Goal: Task Accomplishment & Management: Use online tool/utility

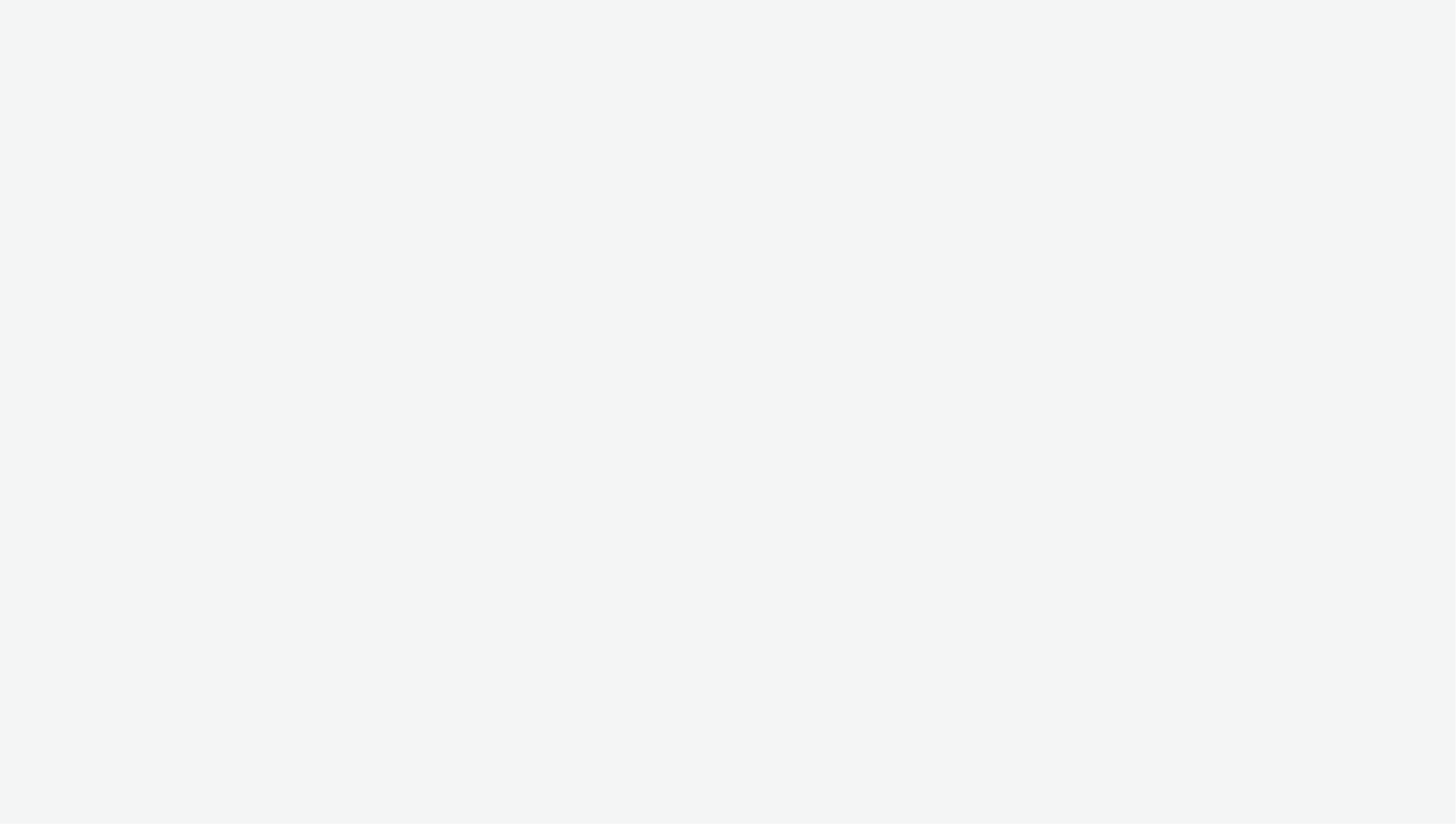
select select "ac009755-aa48-4799-8050-7a339a378eb8"
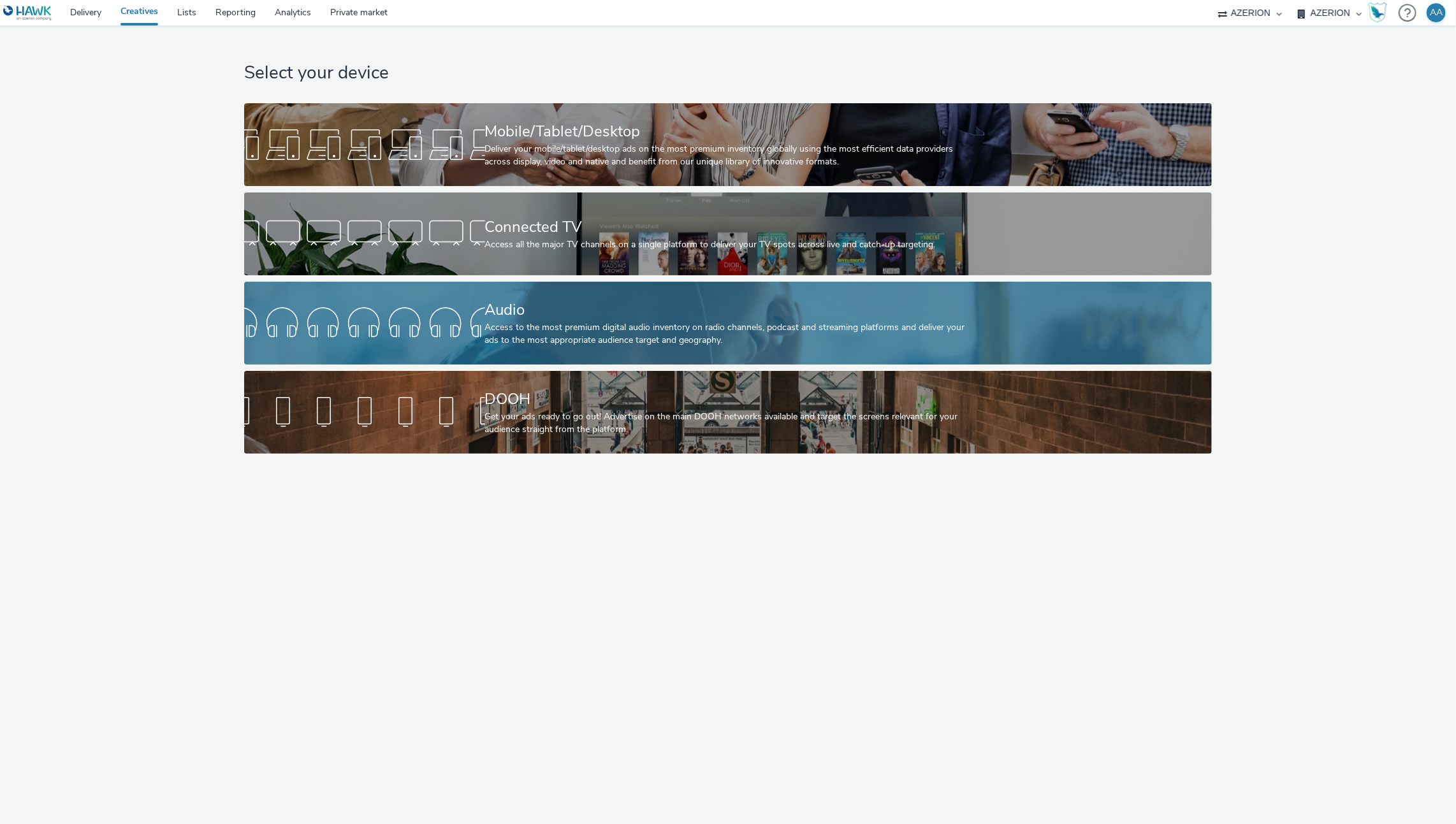
click at [628, 307] on div "Audio" at bounding box center [726, 309] width 481 height 22
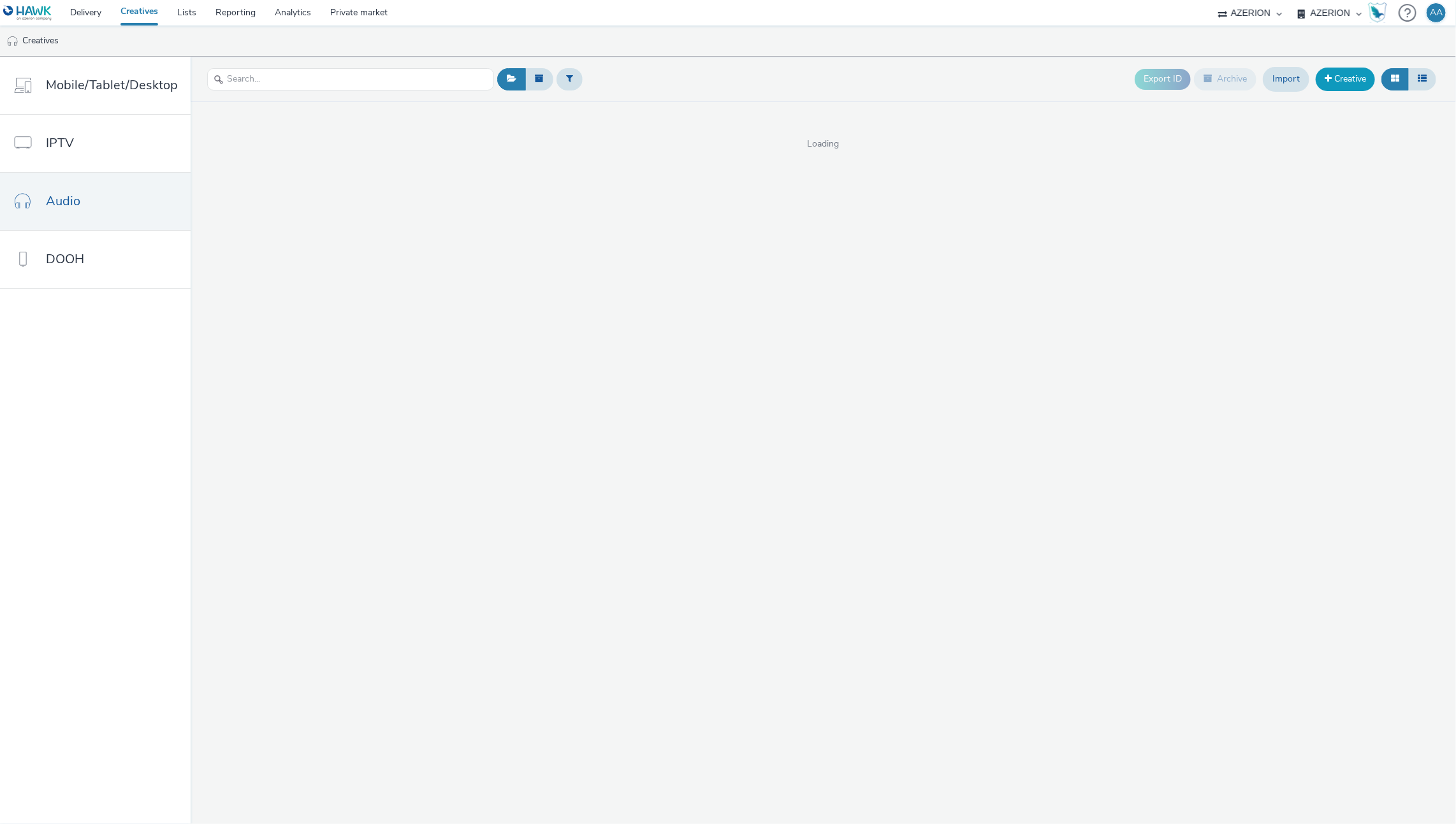
click at [1359, 84] on link "Creative" at bounding box center [1345, 79] width 60 height 23
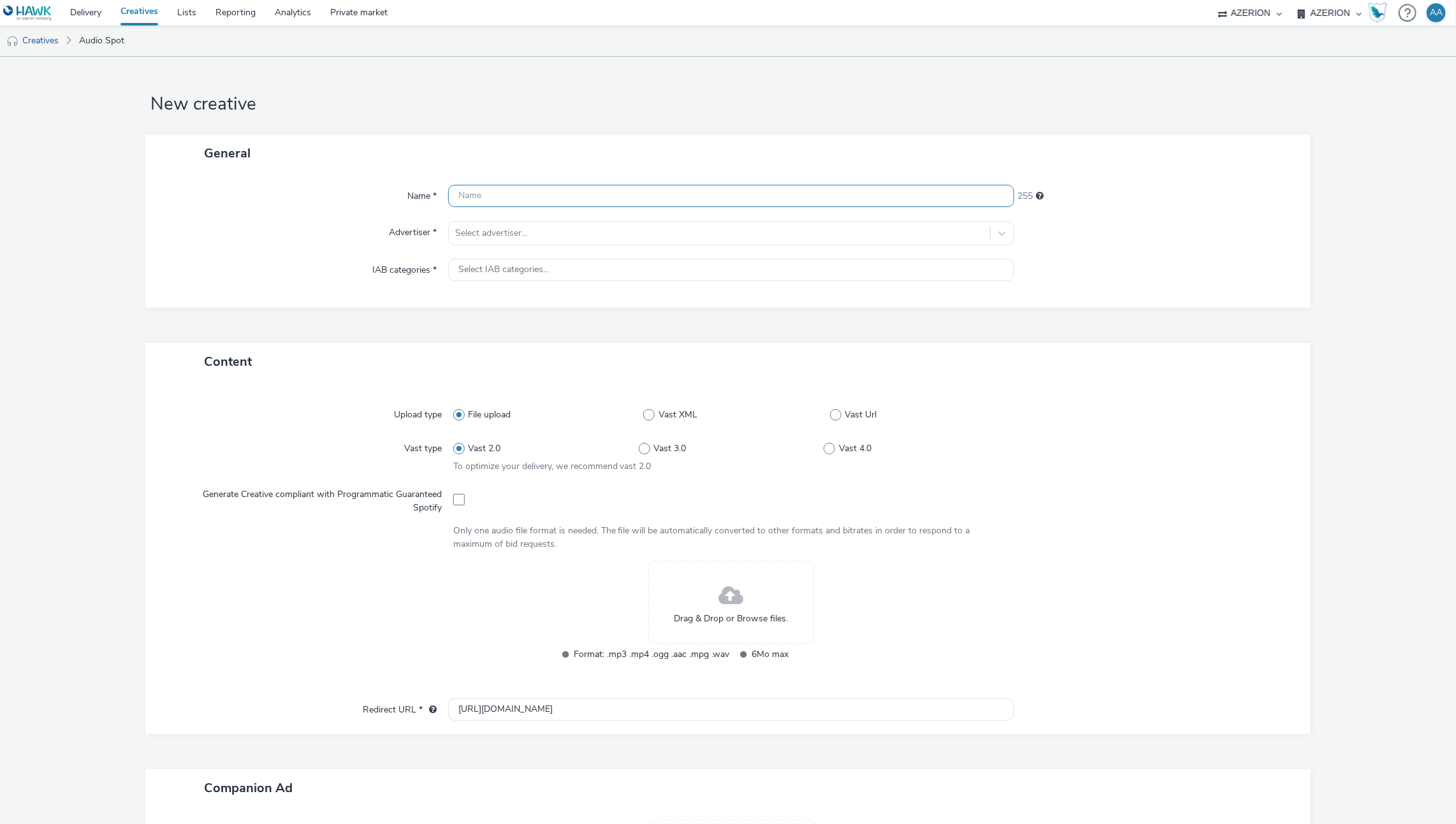
click at [584, 196] on input "text" at bounding box center [731, 195] width 566 height 22
type input "a"
type input "Atahan_Test"
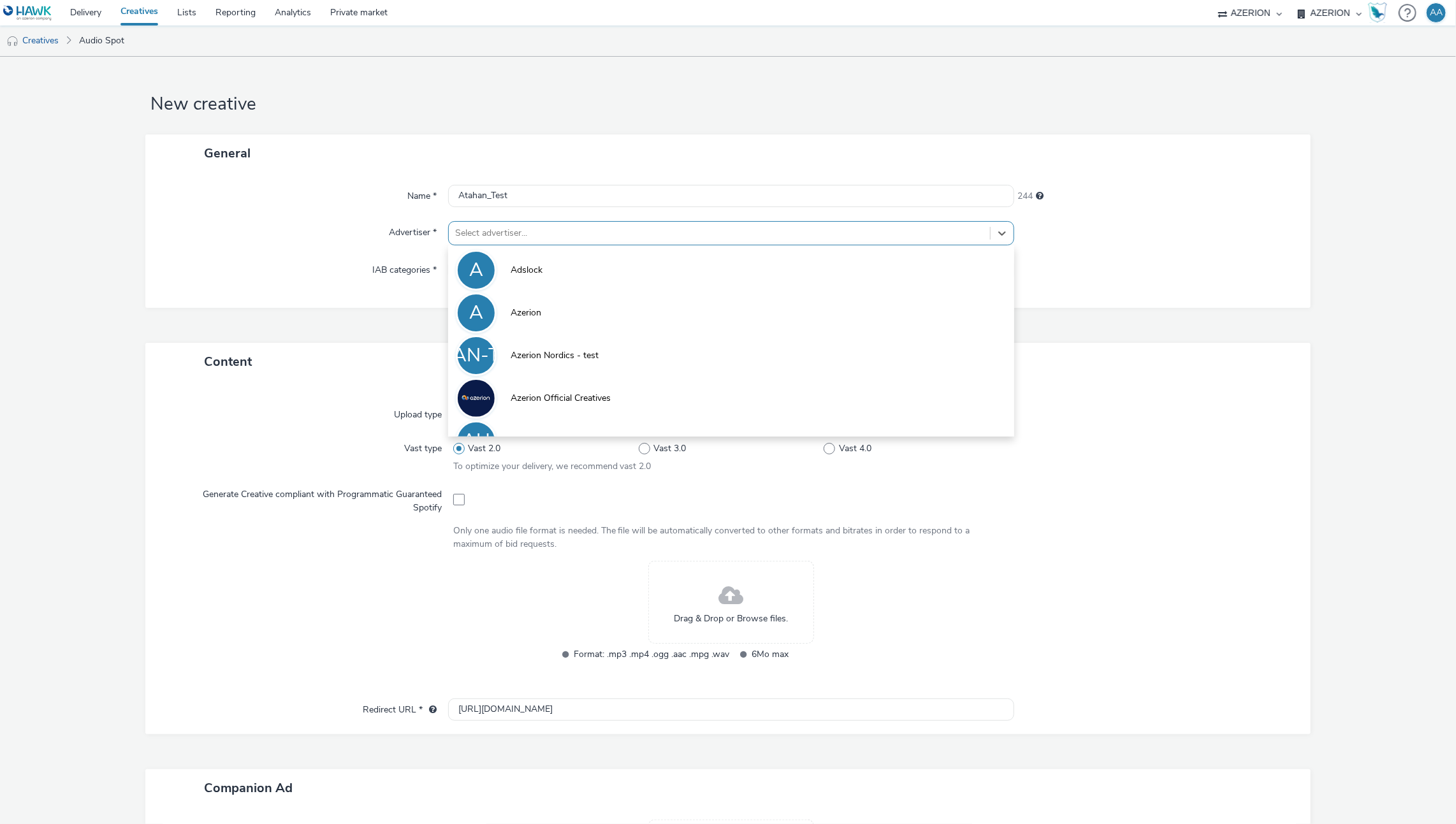
click at [542, 235] on div at bounding box center [719, 234] width 529 height 16
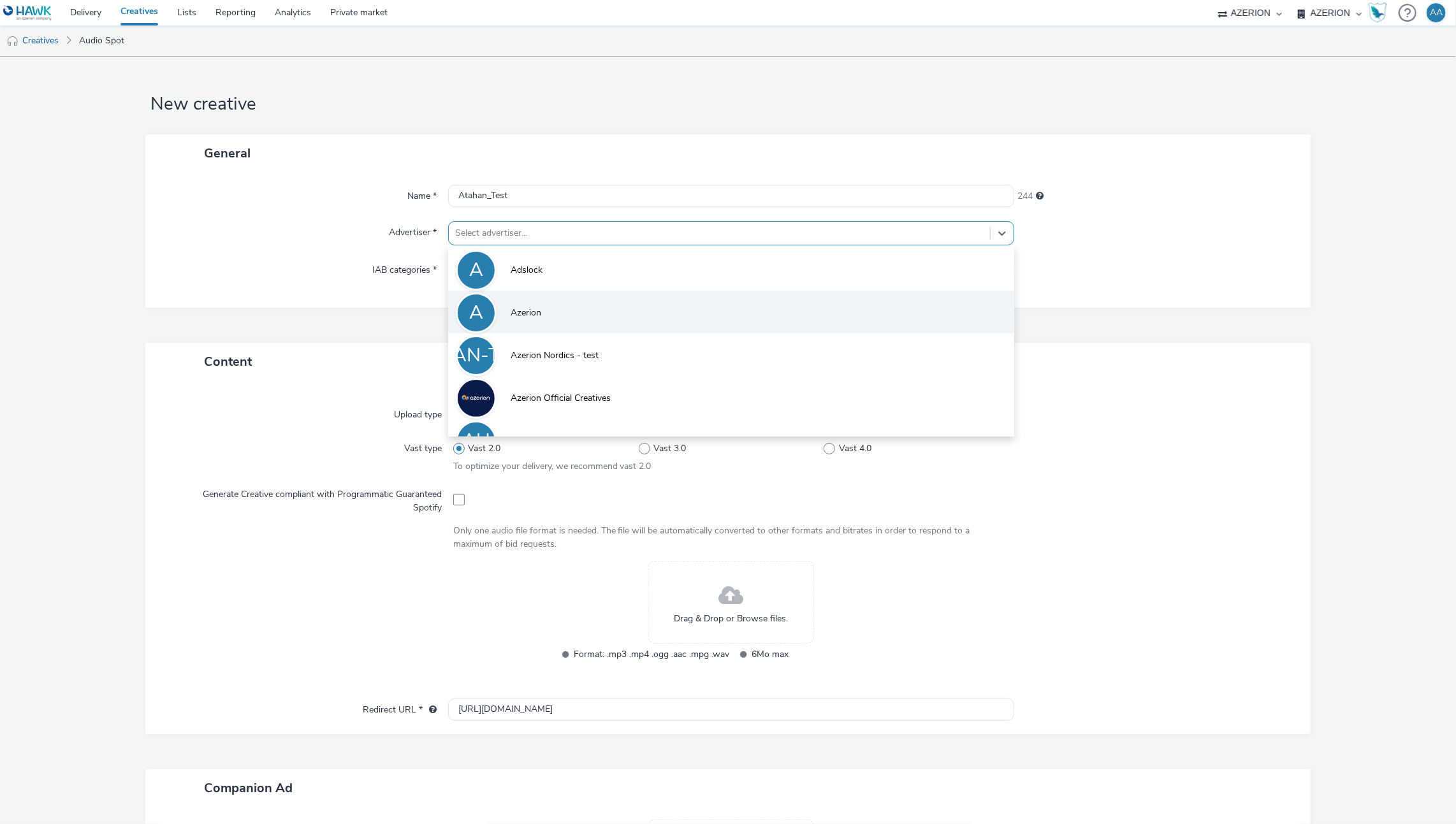
click at [536, 318] on span "Azerion" at bounding box center [525, 313] width 31 height 13
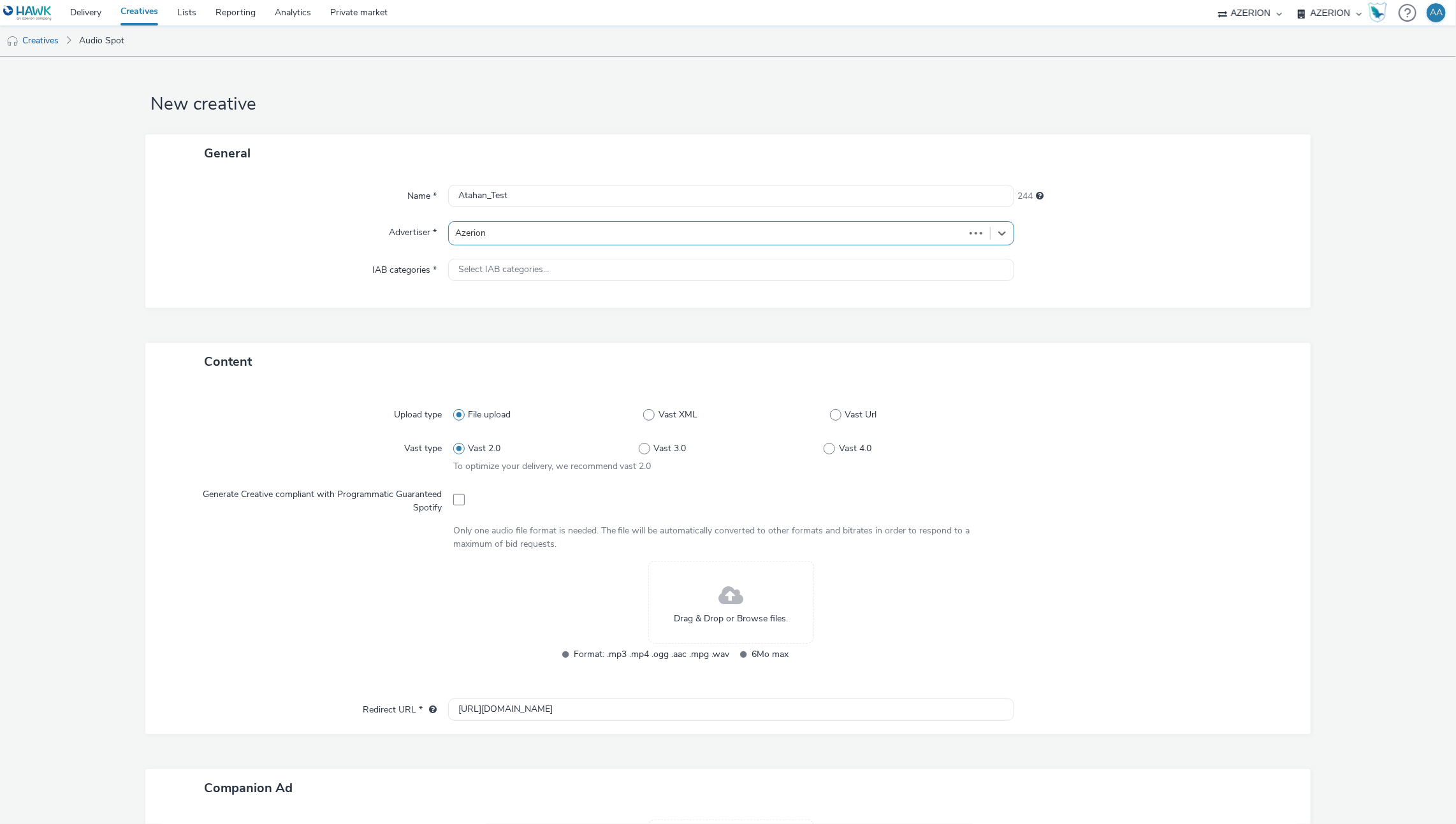
type input "http://azerion.com"
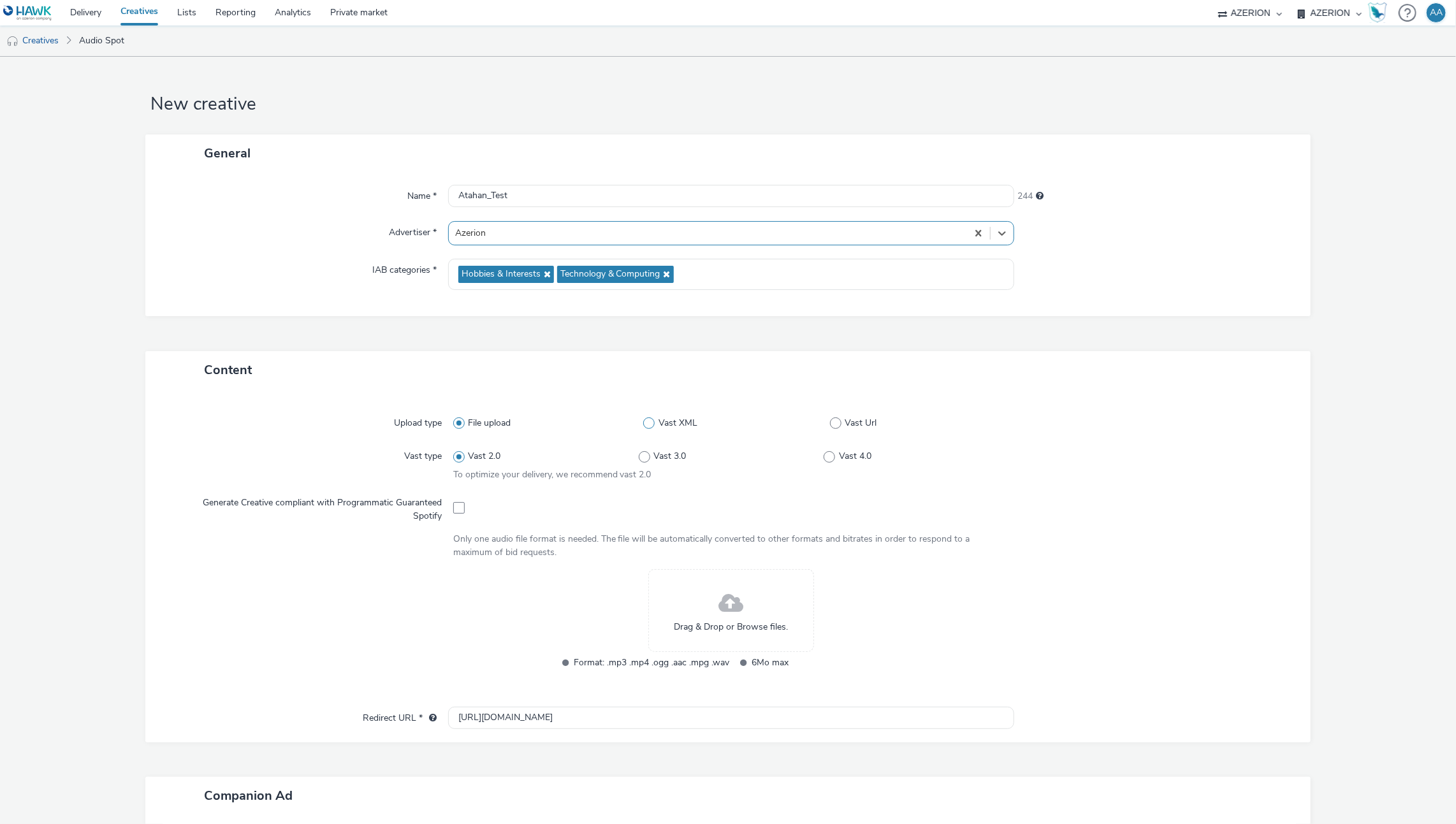
click at [822, 424] on label "Vast XML" at bounding box center [736, 423] width 187 height 13
click at [652, 424] on input "Vast XML" at bounding box center [647, 424] width 9 height 9
radio input "false"
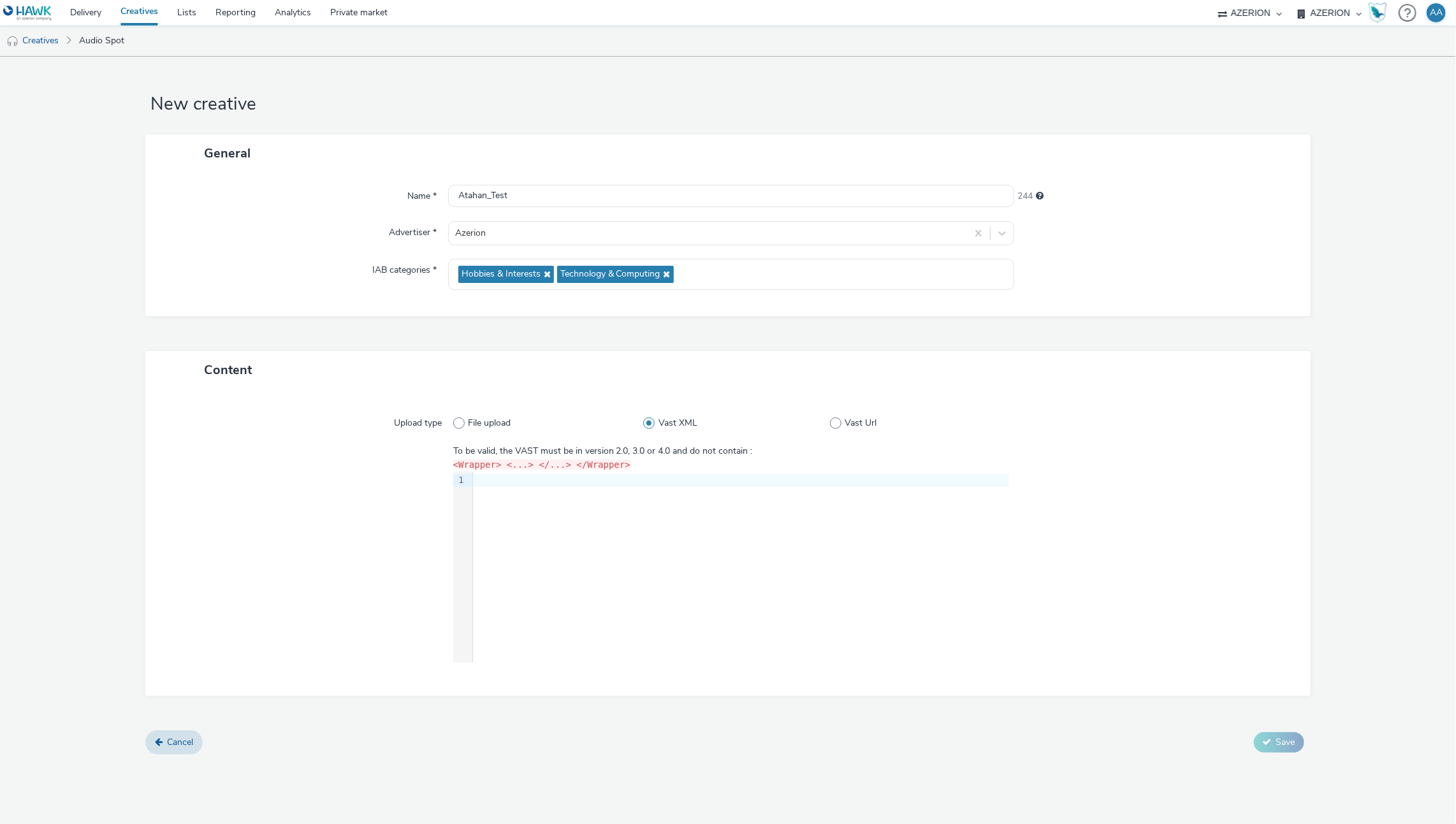
click at [603, 496] on div "9 1 ›" at bounding box center [731, 566] width 557 height 191
click at [847, 417] on span "Vast Url" at bounding box center [860, 423] width 32 height 13
click at [838, 419] on input "Vast Url" at bounding box center [834, 424] width 9 height 9
radio input "false"
radio input "true"
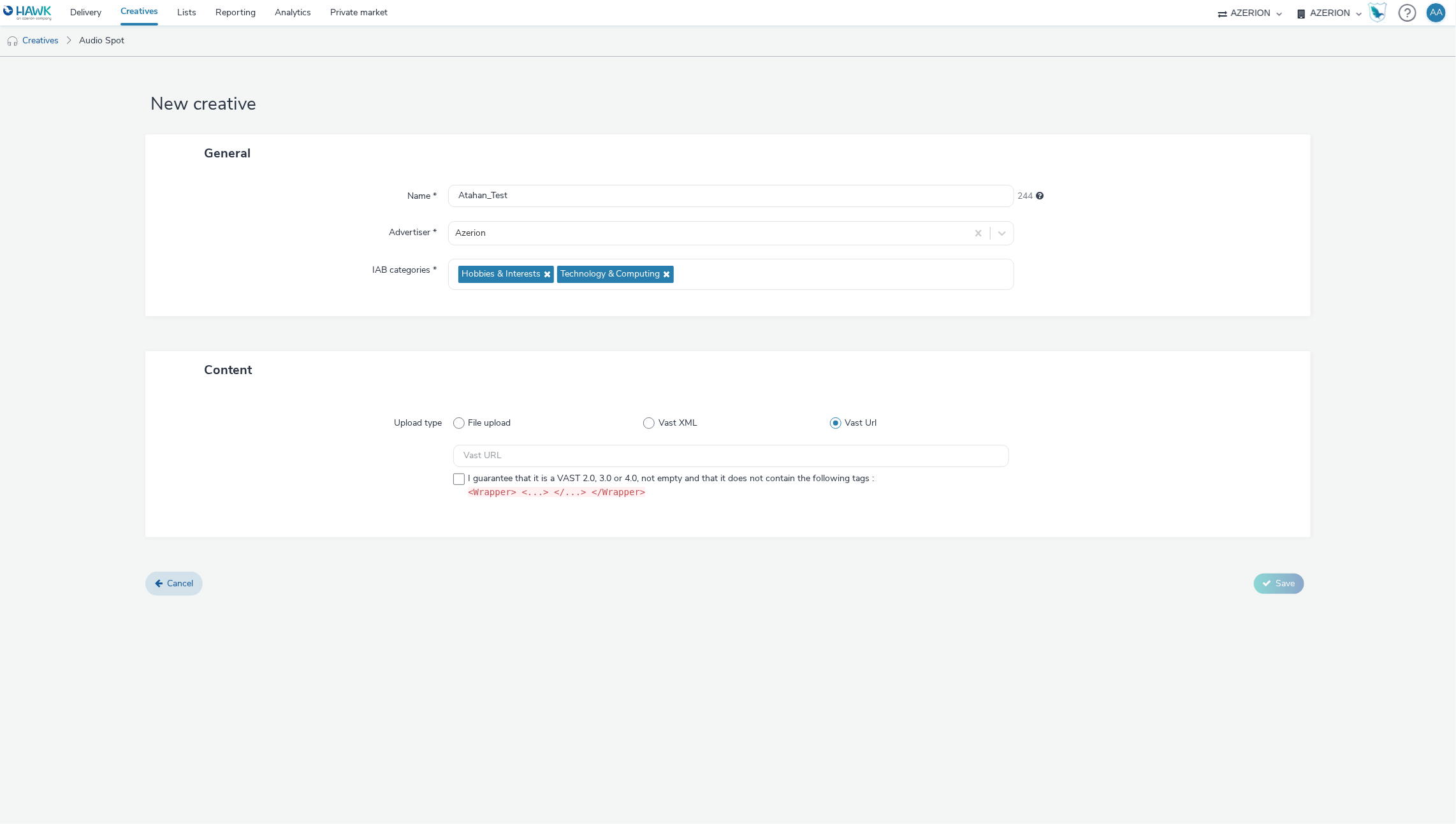
click at [725, 440] on div "Upload type File upload Vast XML Vast Url I guarantee that it is a VAST 2.0, 3.…" at bounding box center [728, 463] width 1139 height 123
click at [725, 447] on input "text" at bounding box center [731, 456] width 557 height 22
paste input "https://ad.doubleclick.net/ddm/pfadx/N1297702.3622270HAVASPROGRAMMATI/B33930542…"
type input "https://ad.doubleclick.net/ddm/pfadx/N1297702.3622270HAVASPROGRAMMATI/B33930542…"
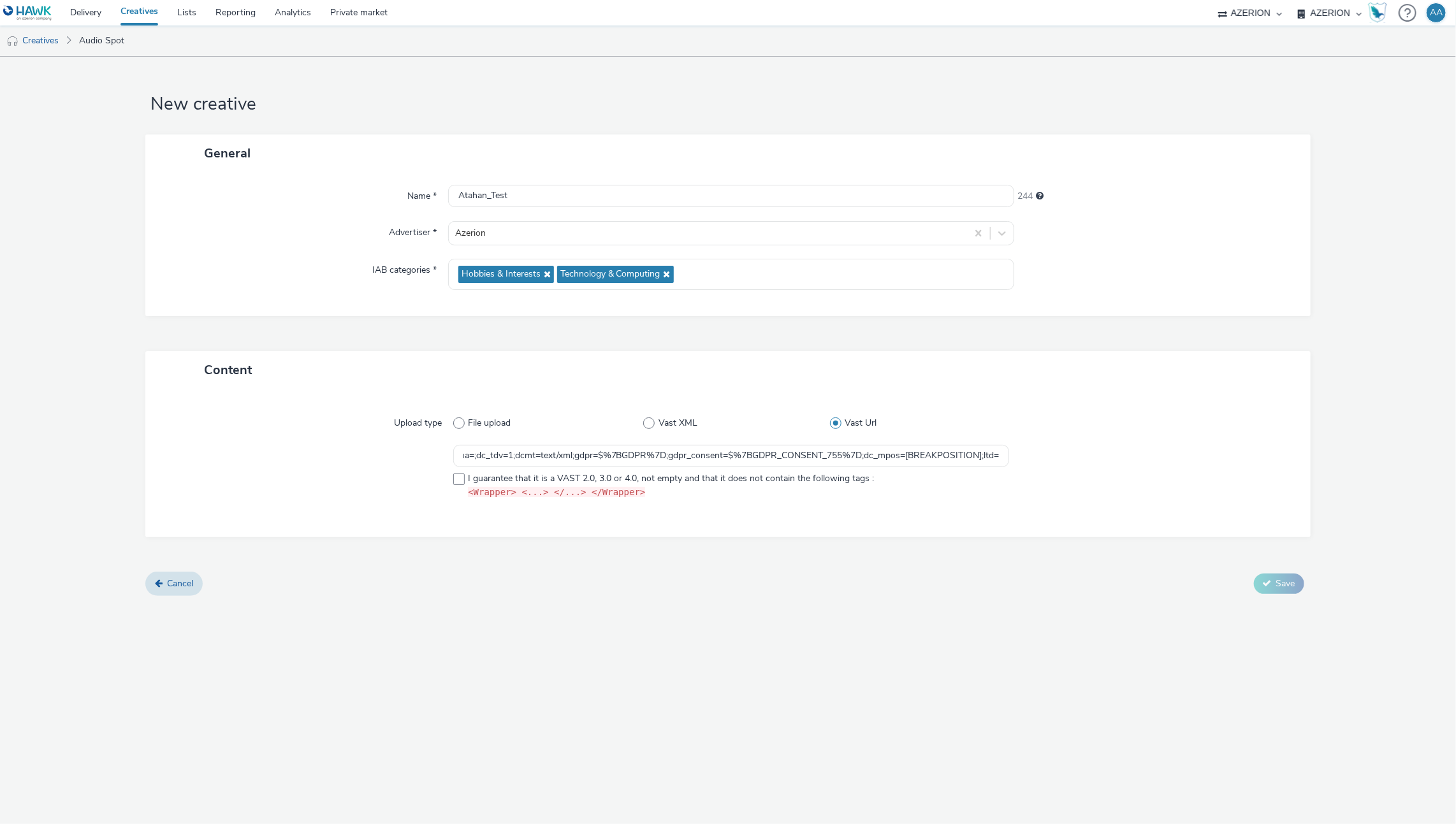
scroll to position [0, 0]
click at [453, 511] on div "Upload type File upload Vast XML Vast Url https://ad.doubleclick.net/ddm/pfadx/…" at bounding box center [728, 463] width 1139 height 123
click at [459, 475] on span at bounding box center [459, 479] width 11 height 11
checkbox input "true"
click at [1265, 581] on icon at bounding box center [1267, 583] width 9 height 9
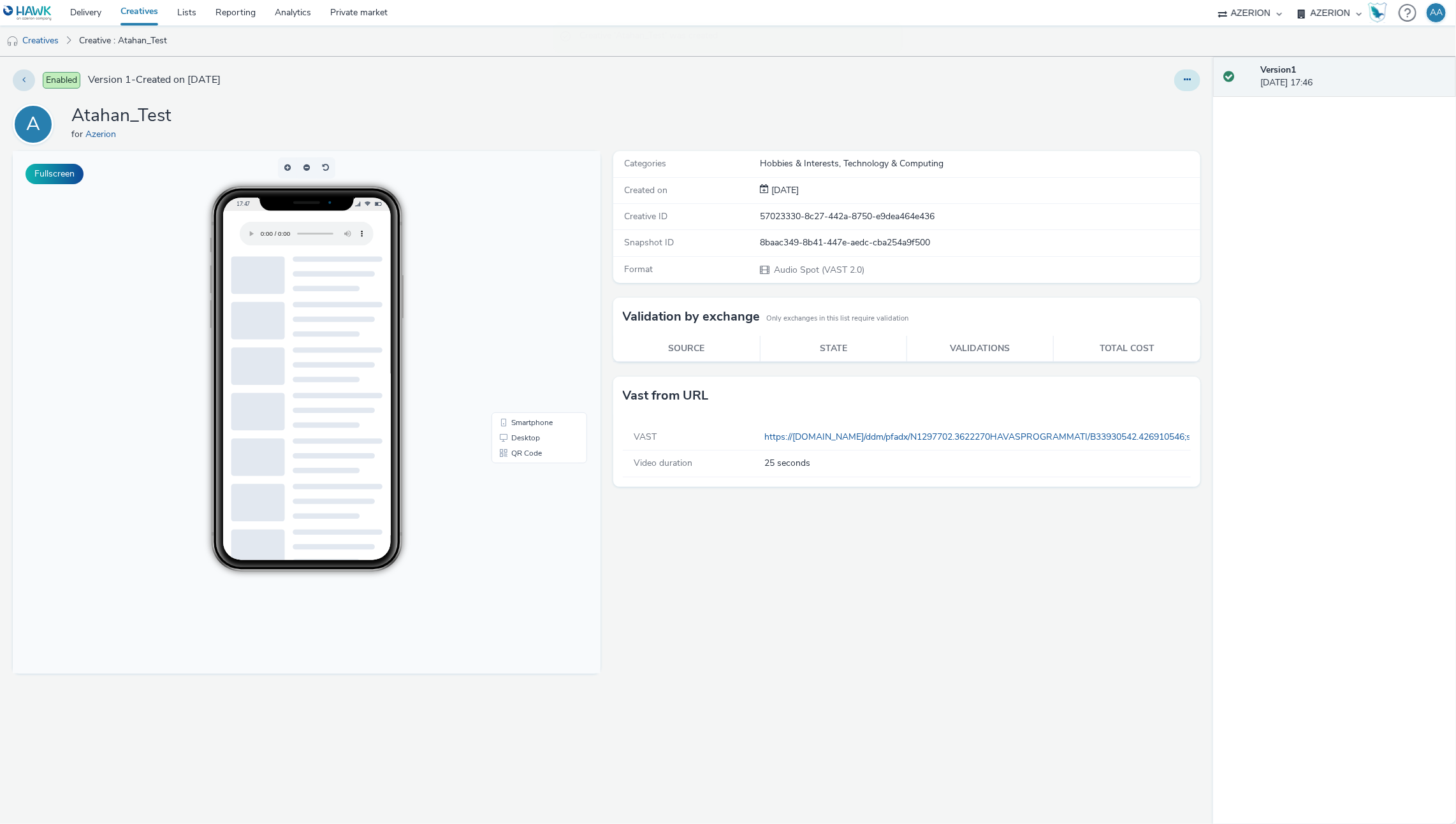
click at [1179, 80] on button at bounding box center [1187, 80] width 26 height 22
click at [1140, 104] on link "Edit" at bounding box center [1152, 106] width 96 height 26
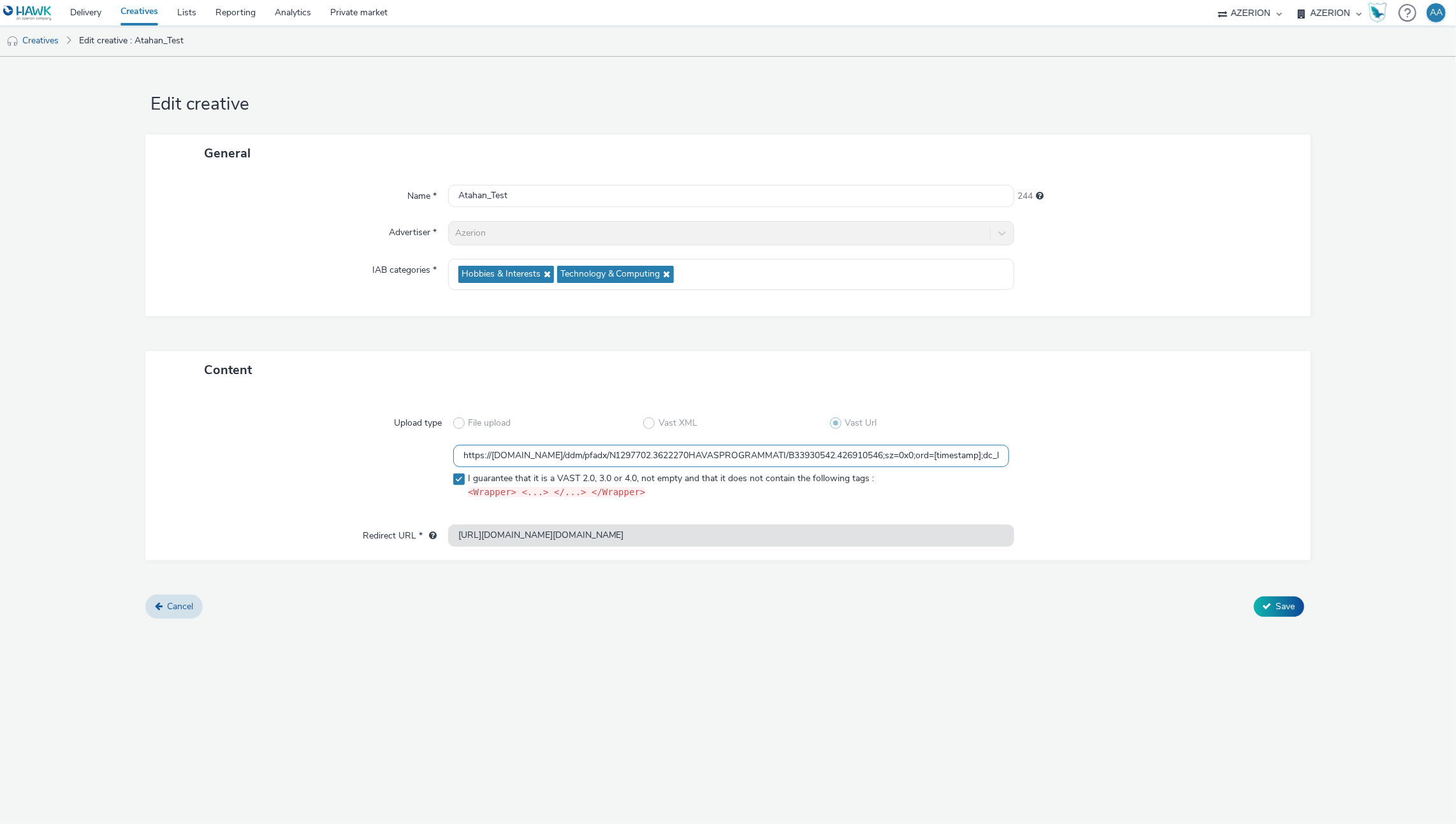
click at [559, 461] on input "https://ad.doubleclick.net/ddm/pfadx/N1297702.3622270HAVASPROGRAMMATI/B33930542…" at bounding box center [731, 456] width 557 height 22
click at [1066, 459] on div at bounding box center [1147, 475] width 278 height 60
click at [418, 555] on div "Upload type File upload Vast XML Vast Url https://ad.doubleclick.net/ddm/pfadx/…" at bounding box center [728, 475] width 1164 height 172
click at [438, 535] on label "Redirect URL *" at bounding box center [400, 533] width 84 height 18
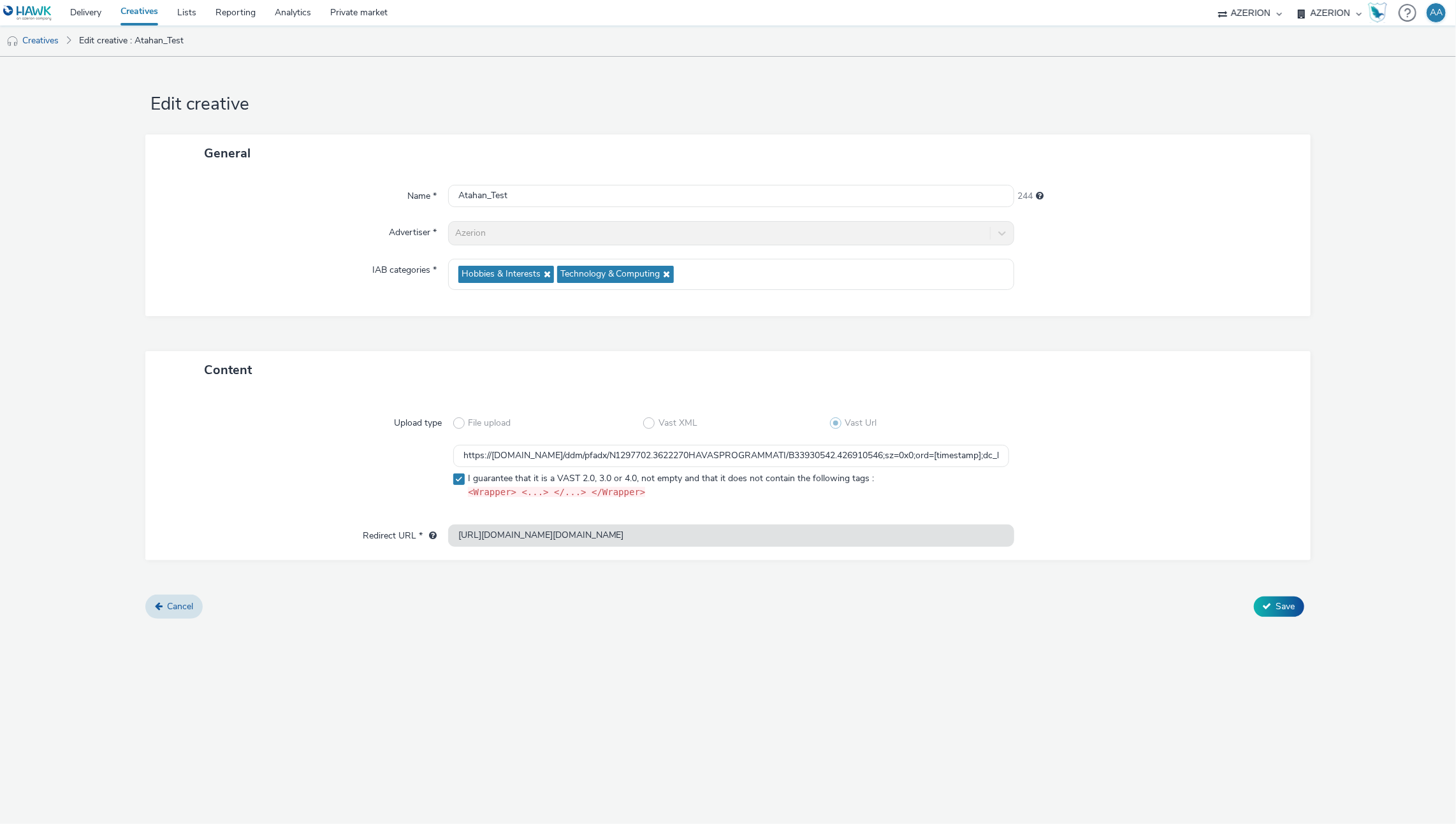
click at [337, 512] on div "Upload type File upload Vast XML Vast Url https://ad.doubleclick.net/ddm/pfadx/…" at bounding box center [728, 463] width 1139 height 123
click at [391, 535] on div "Redirect URL * https://pagead2.googlesyndication.com/pcs/click?xai=AKAOjsvu6w-3…" at bounding box center [728, 536] width 1139 height 23
click at [278, 504] on div "Upload type File upload Vast XML Vast Url https://ad.doubleclick.net/ddm/pfadx/…" at bounding box center [728, 463] width 1139 height 123
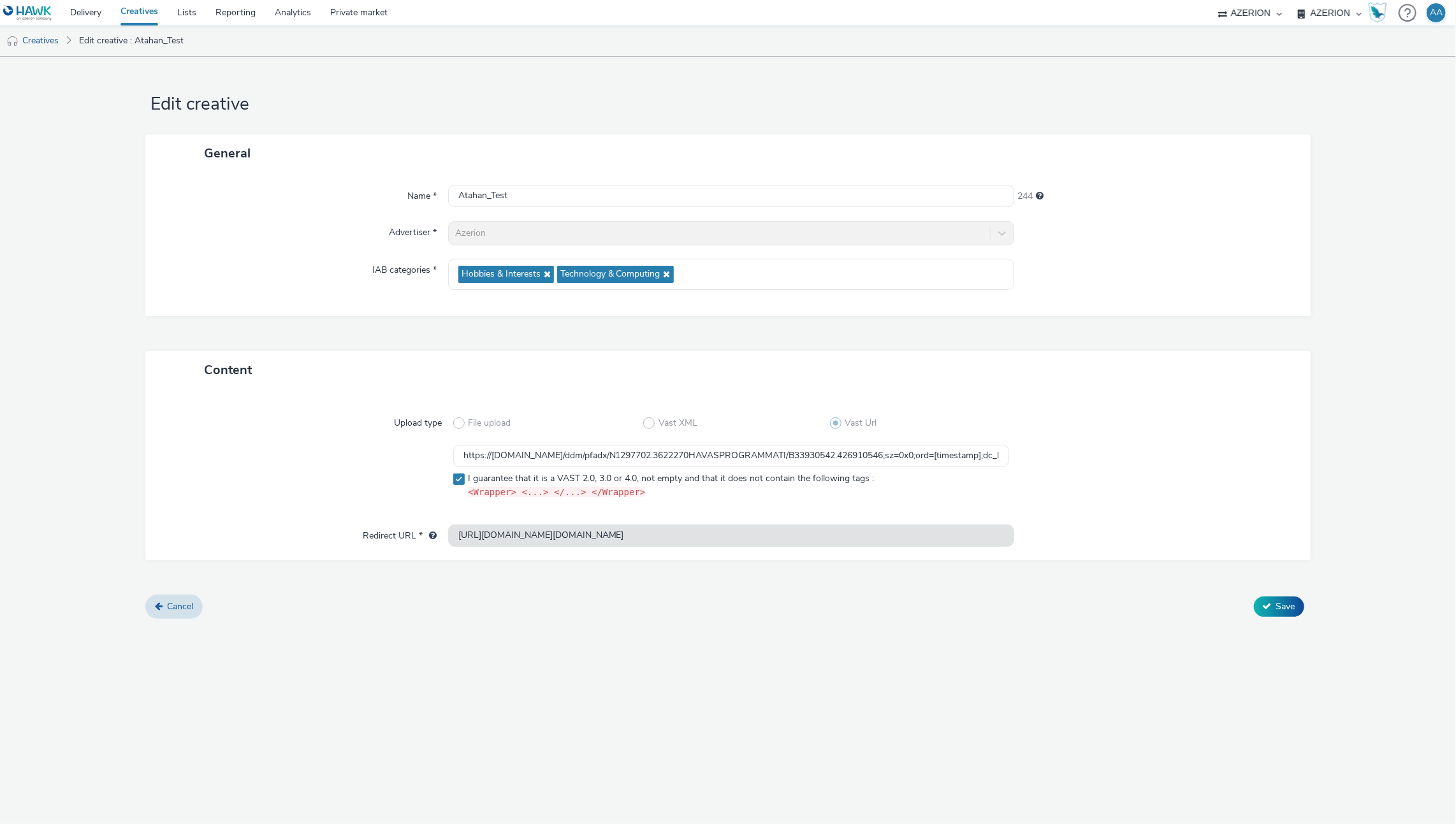
click at [138, 11] on link "Creatives" at bounding box center [139, 13] width 57 height 26
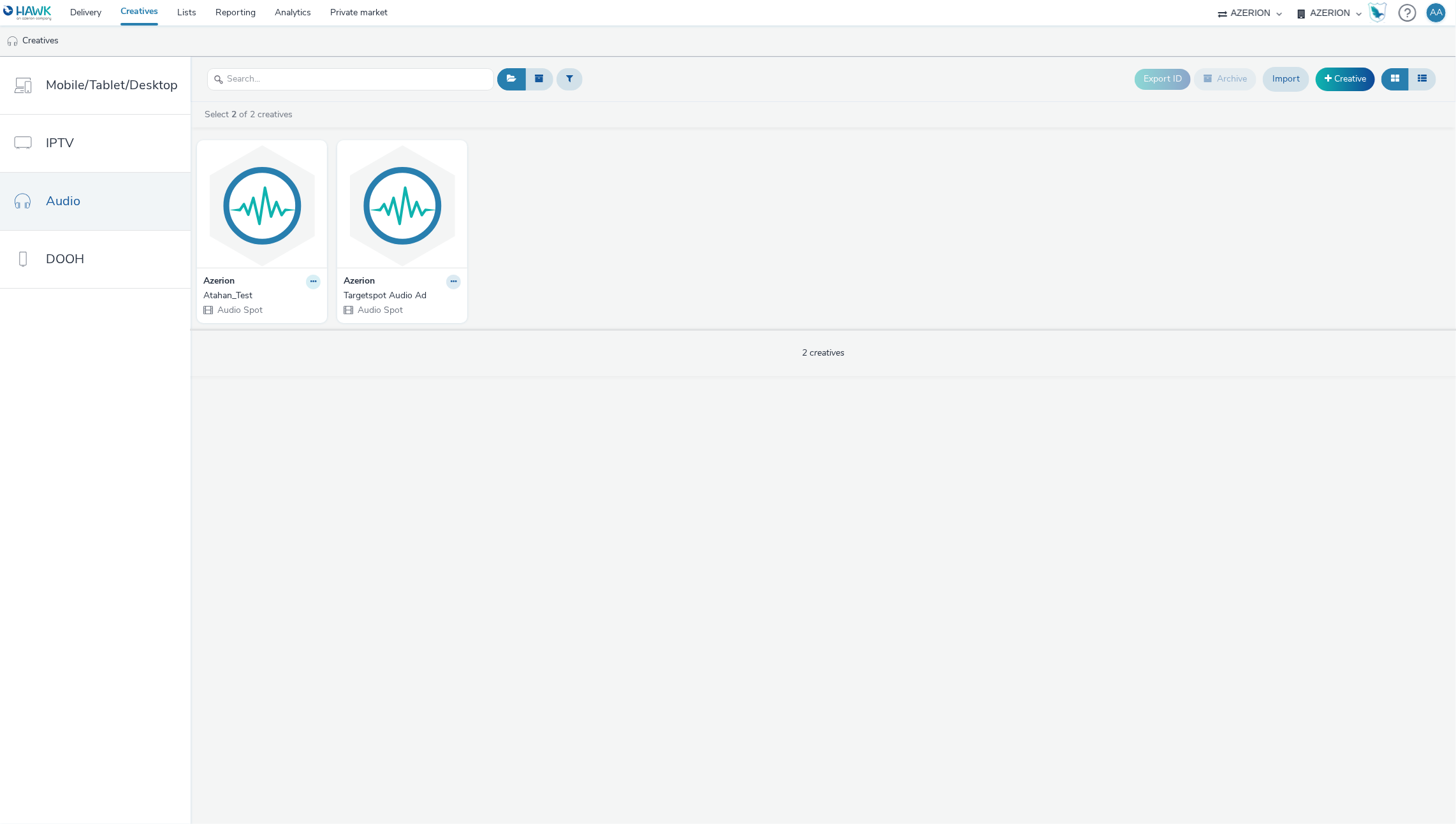
click at [312, 282] on icon at bounding box center [313, 281] width 6 height 8
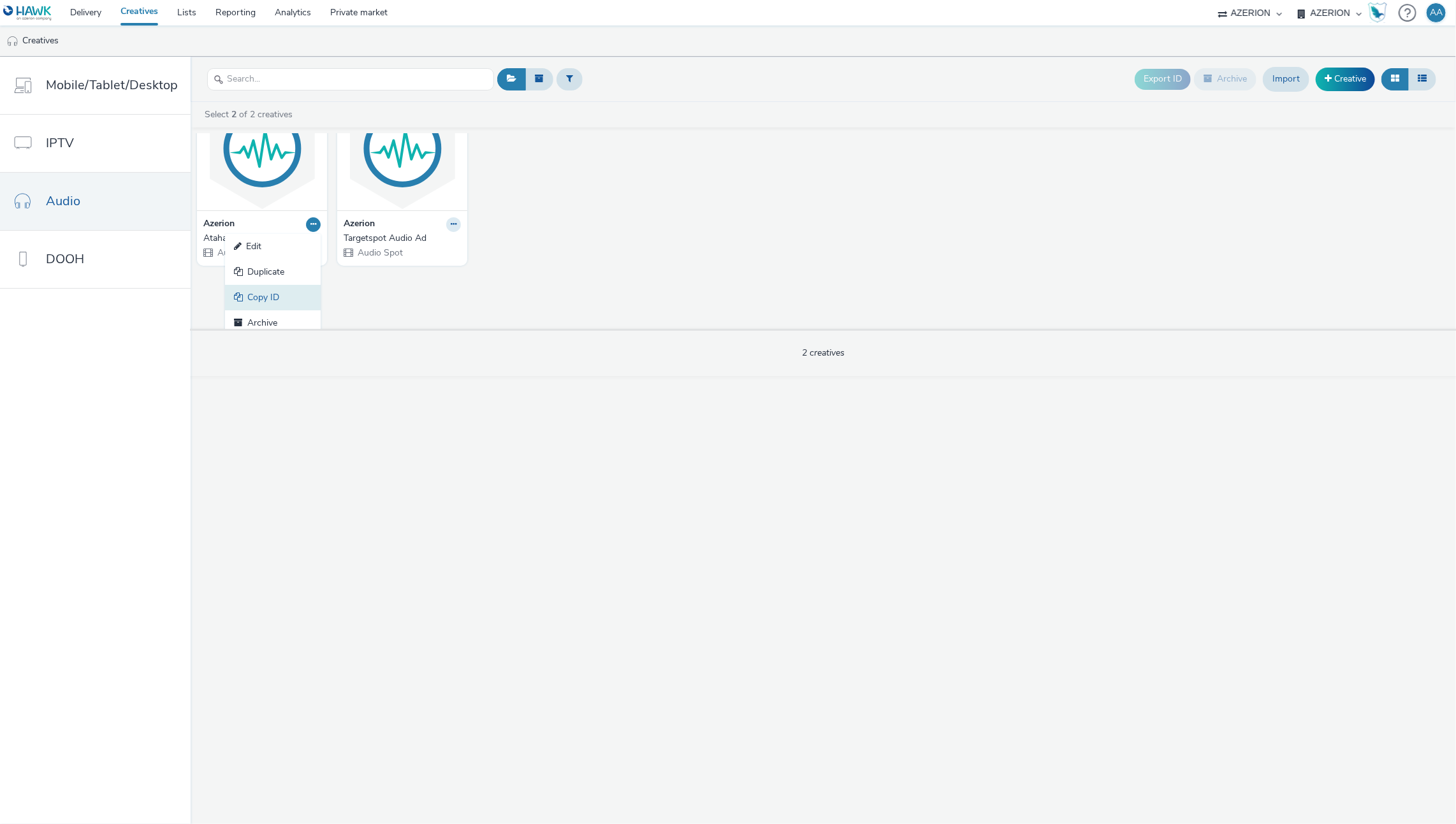
scroll to position [65, 0]
click at [271, 309] on link "Archive" at bounding box center [273, 316] width 96 height 26
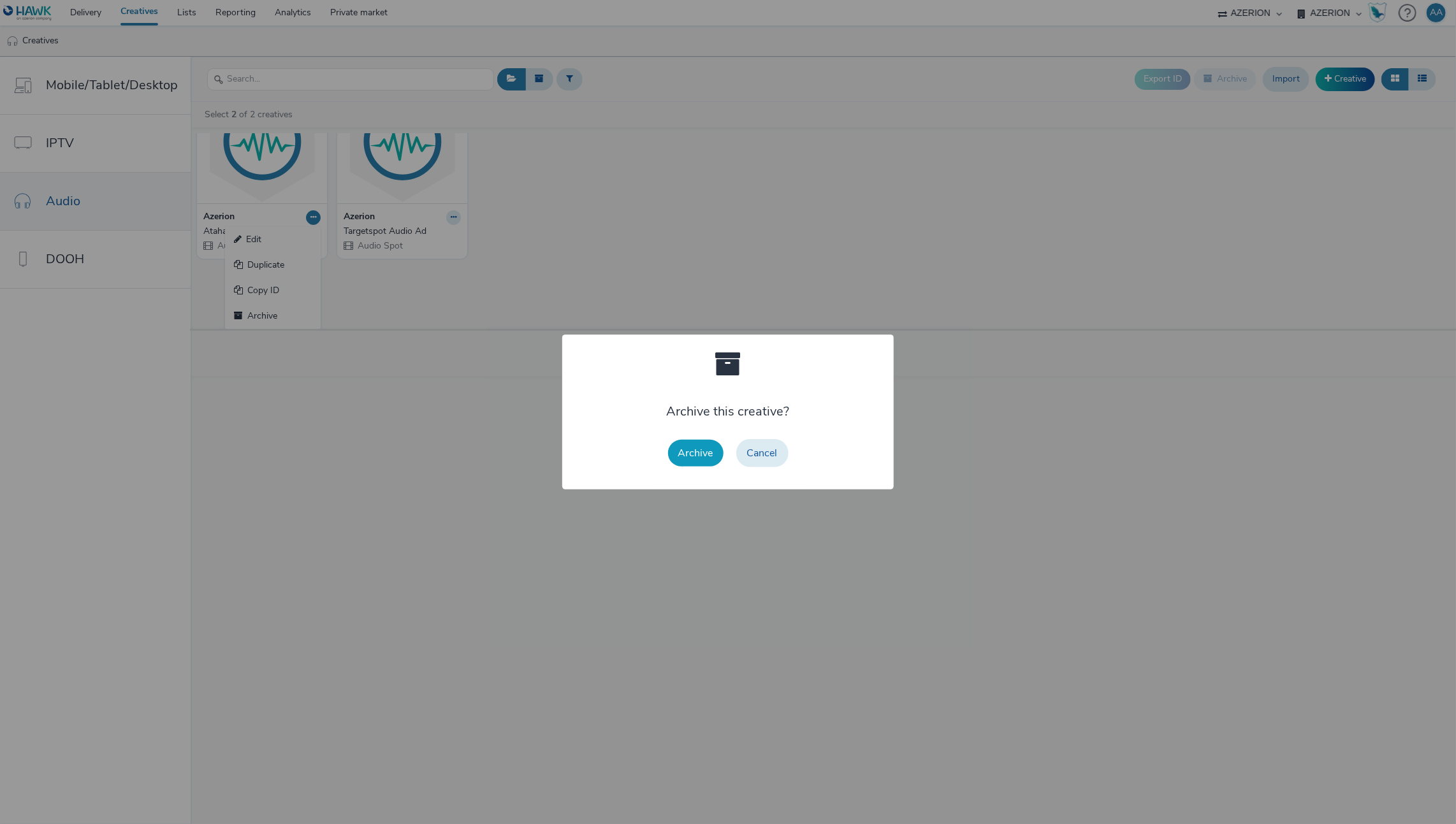
click at [706, 446] on button "Archive" at bounding box center [696, 454] width 55 height 27
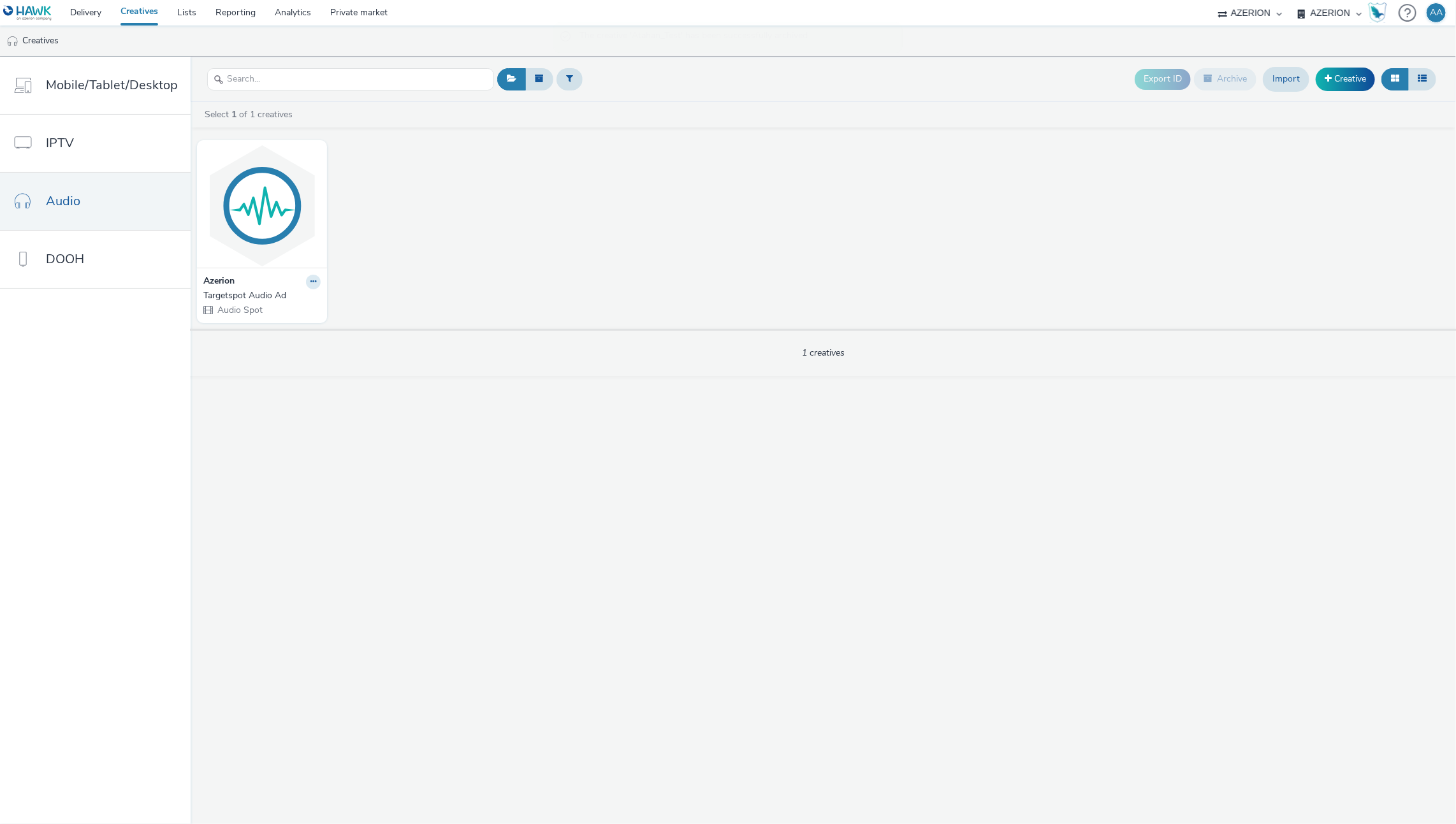
click at [22, 9] on img at bounding box center [27, 13] width 49 height 16
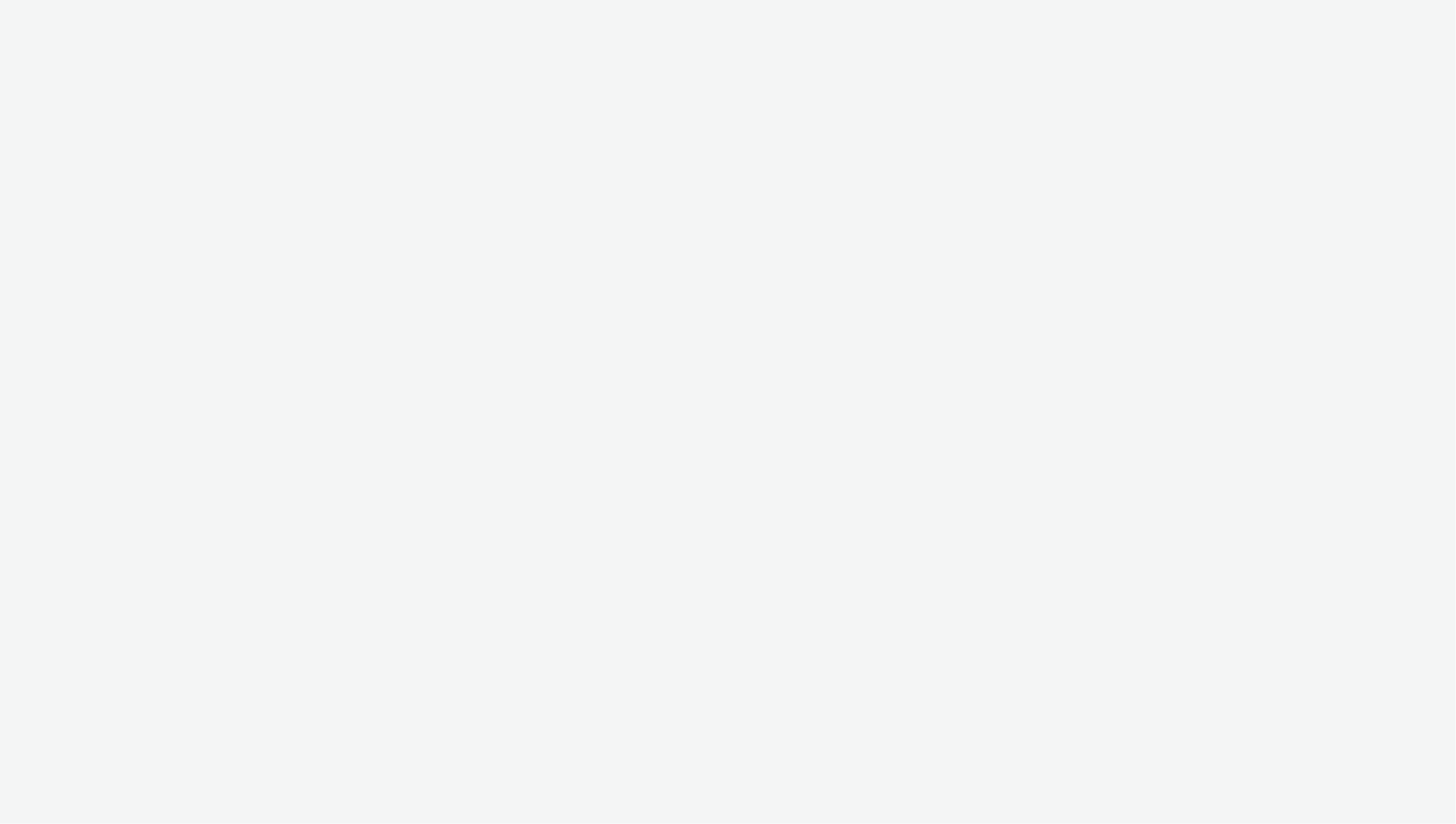
select select "11a7df10-284f-415c-b52a-427acf4c31ae"
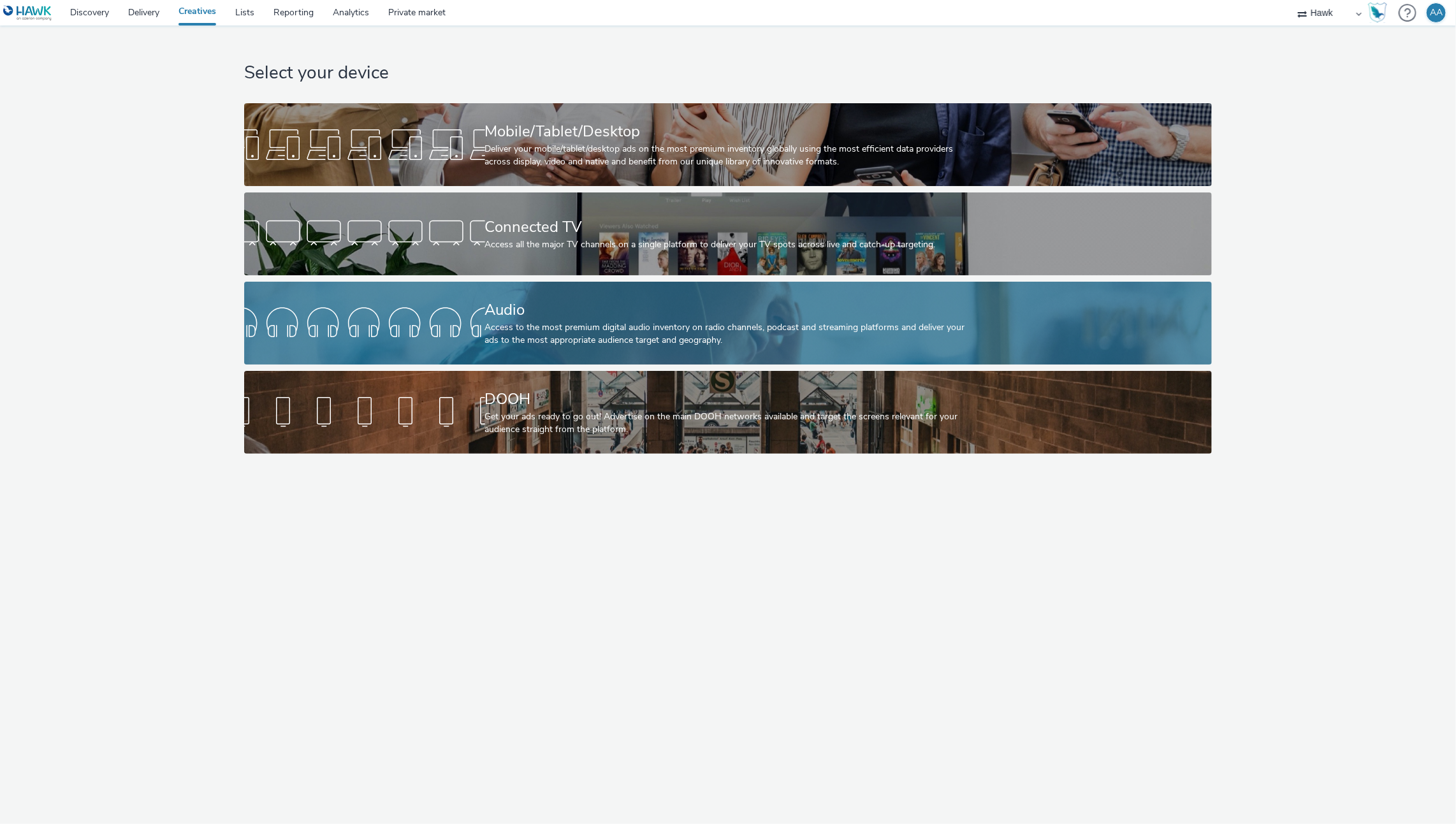
click at [561, 316] on div "Audio" at bounding box center [726, 309] width 481 height 22
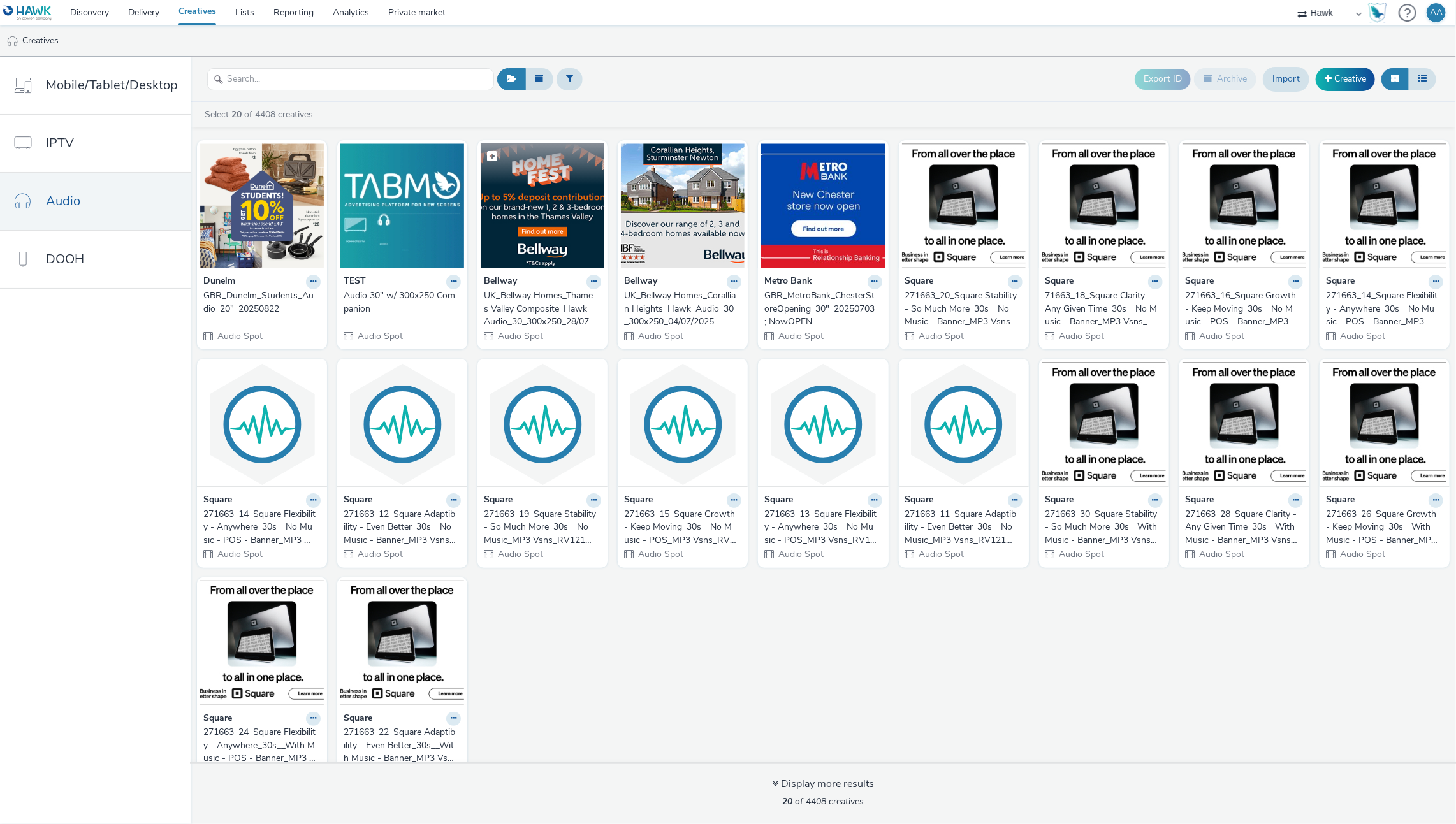
click at [528, 215] on img at bounding box center [542, 205] width 124 height 124
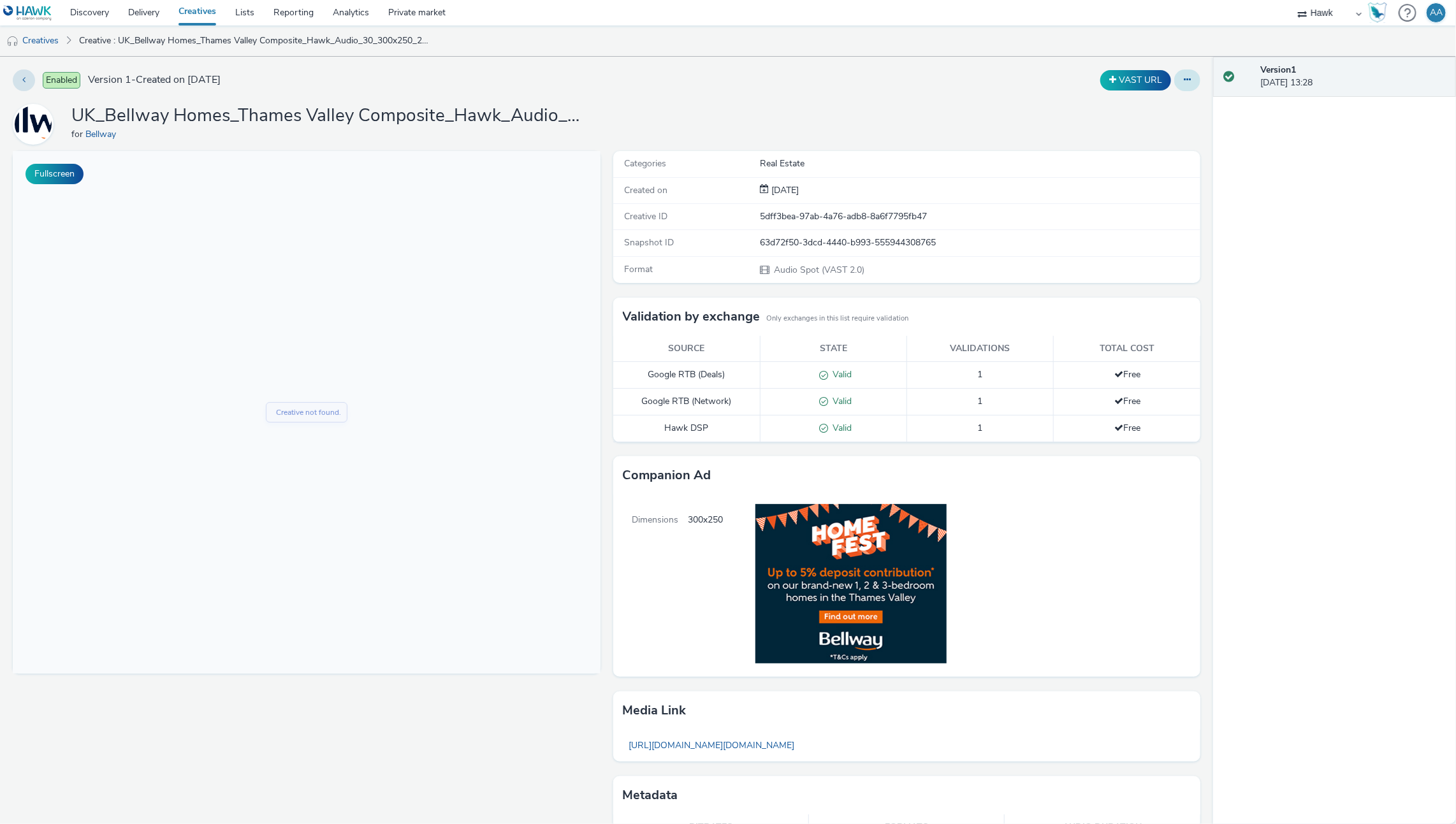
click at [1174, 81] on button at bounding box center [1187, 80] width 26 height 22
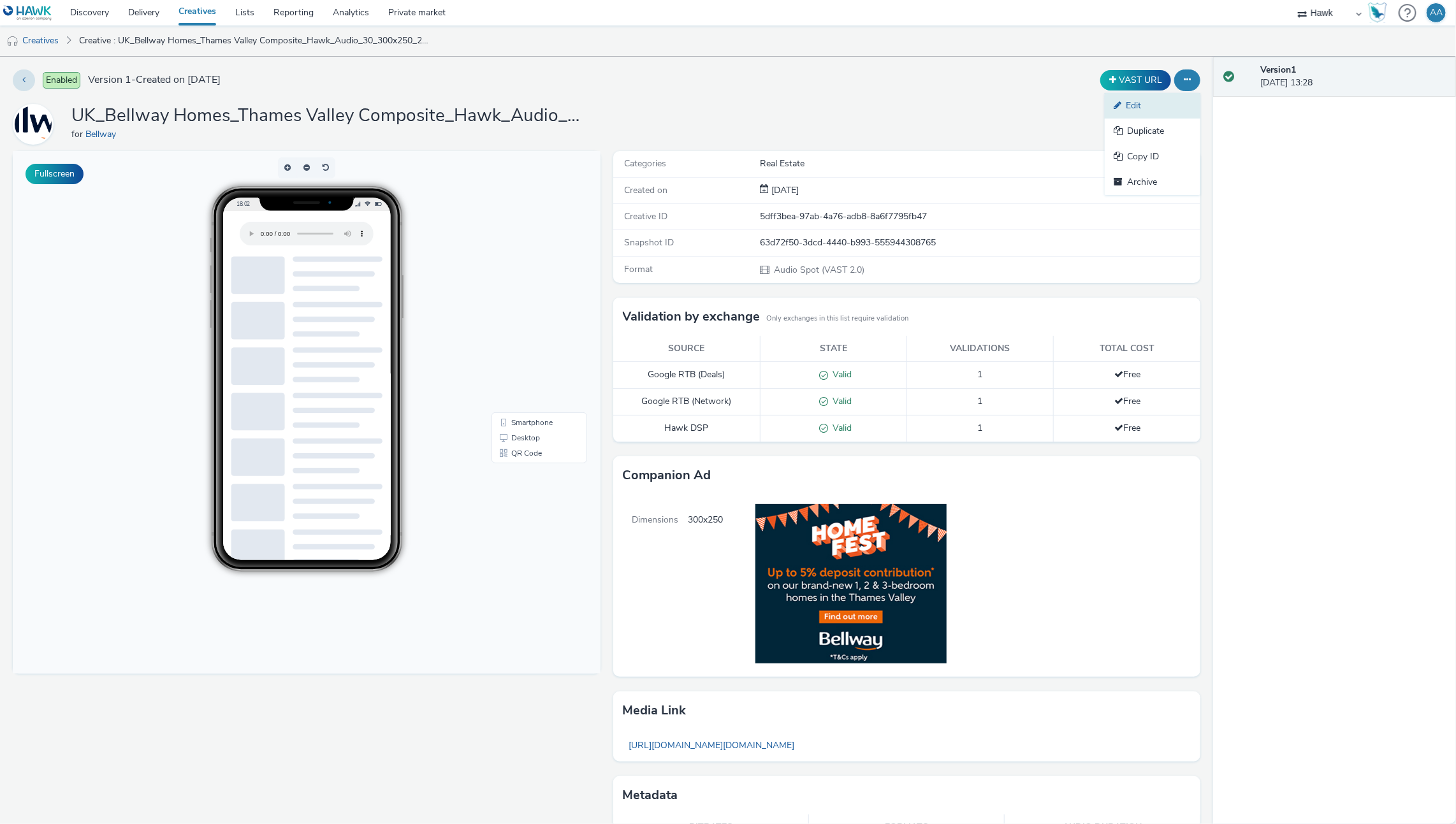
click at [1129, 113] on link "Edit" at bounding box center [1152, 106] width 96 height 26
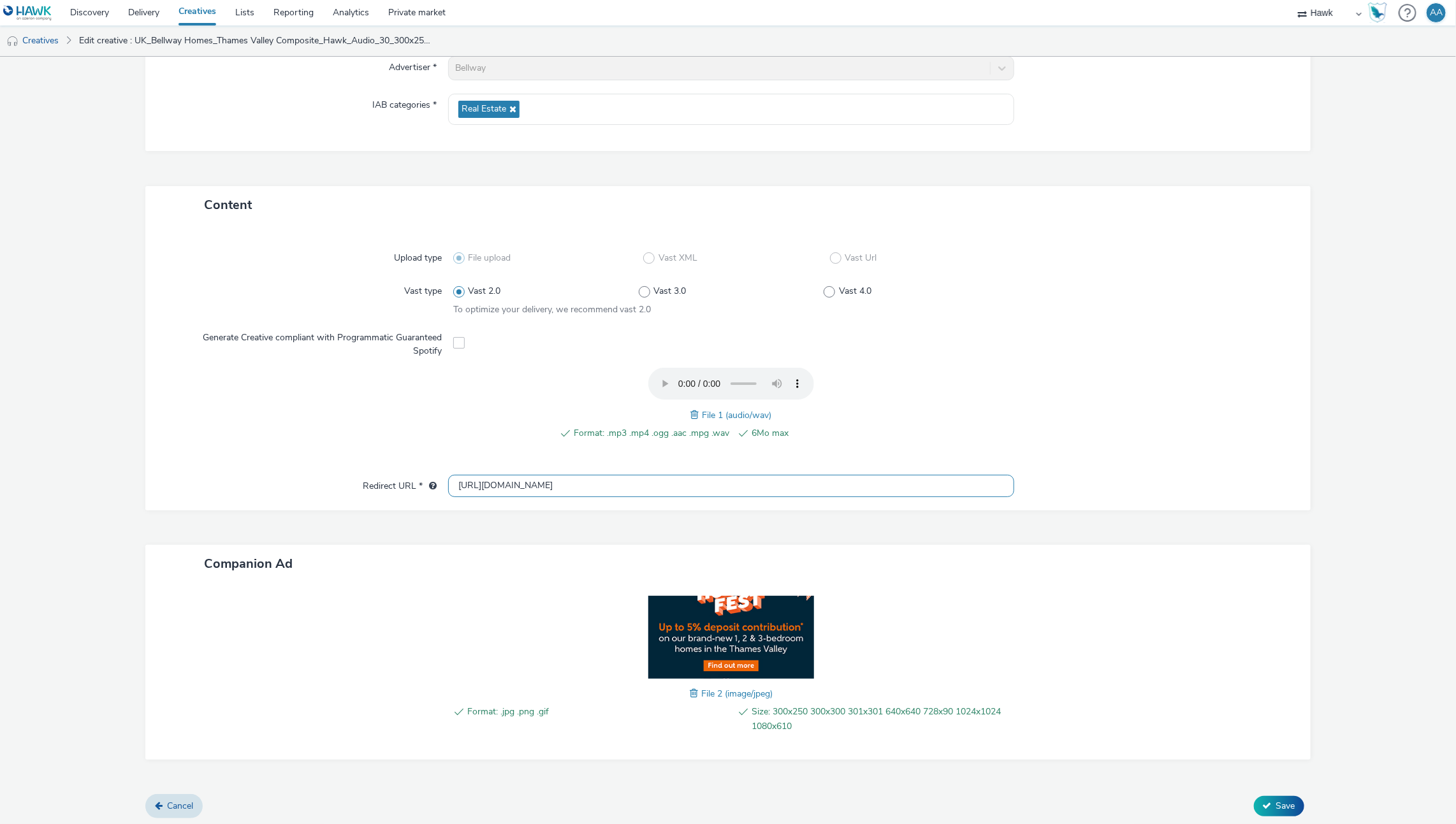
scroll to position [1, 0]
drag, startPoint x: 451, startPoint y: 480, endPoint x: 678, endPoint y: 491, distance: 227.3
click at [678, 491] on input "[URL][DOMAIN_NAME]" at bounding box center [731, 485] width 566 height 22
drag, startPoint x: 1075, startPoint y: 423, endPoint x: 799, endPoint y: 454, distance: 277.7
click at [1074, 423] on div at bounding box center [1147, 410] width 278 height 86
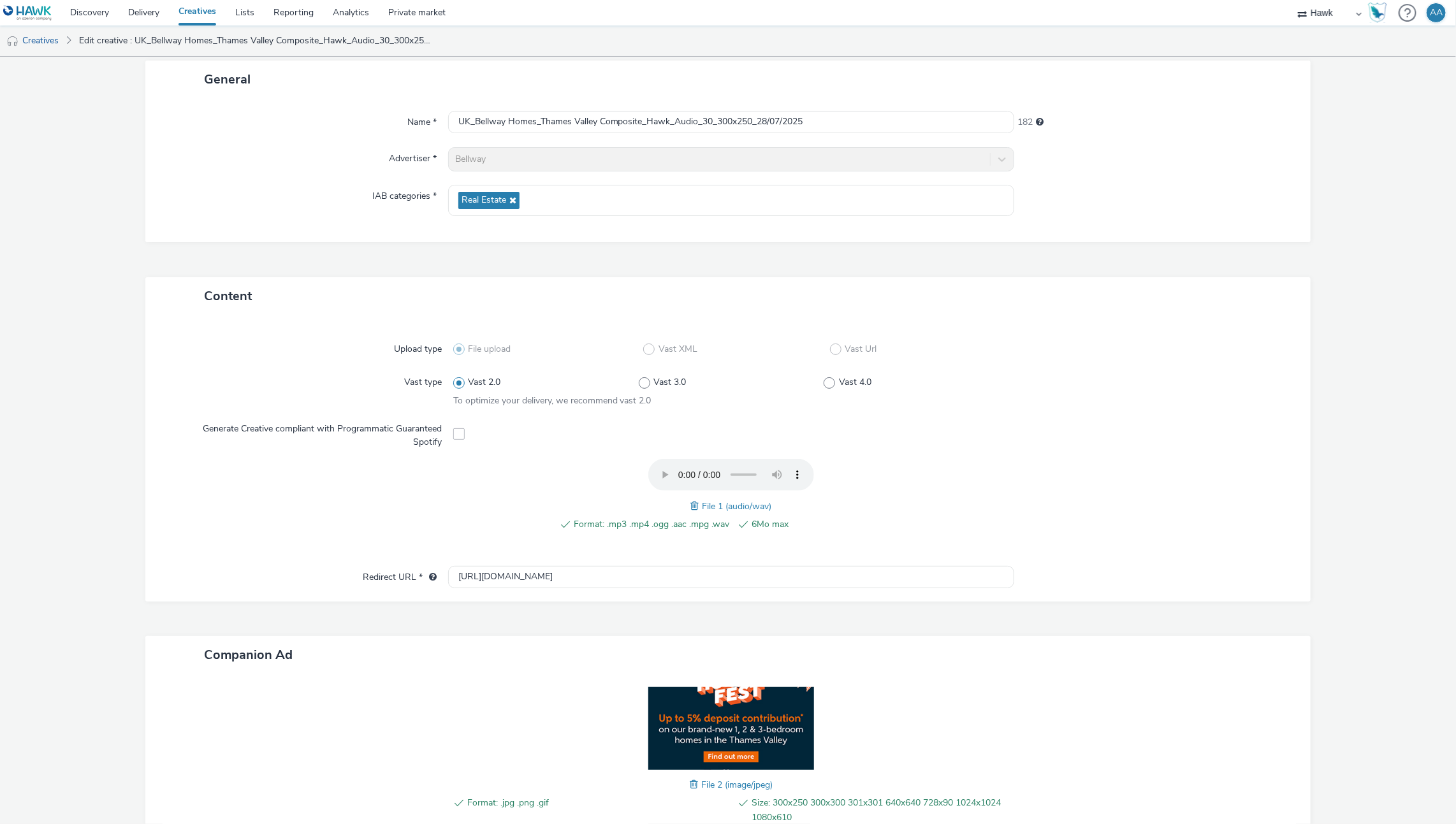
scroll to position [0, 0]
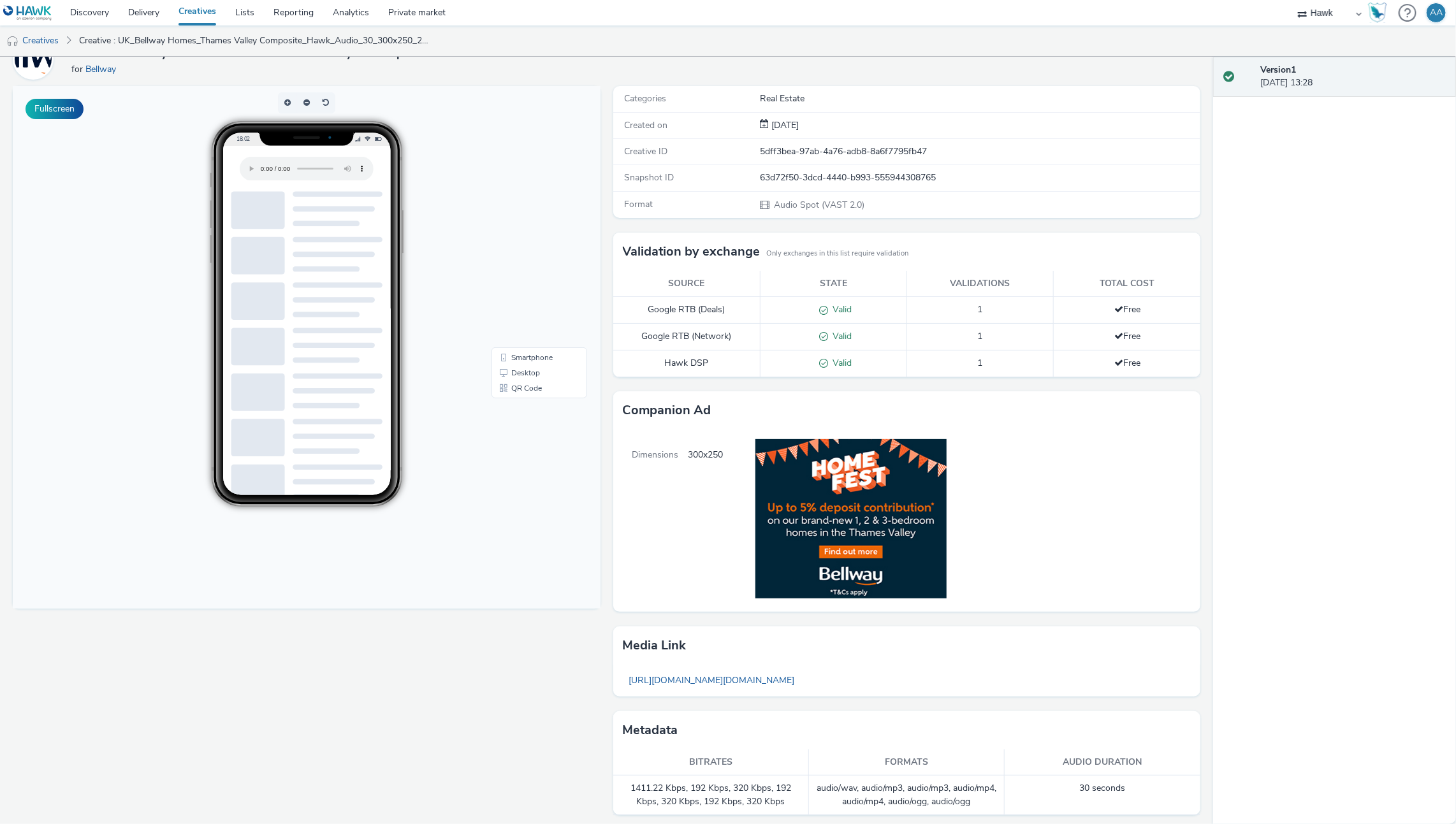
scroll to position [66, 0]
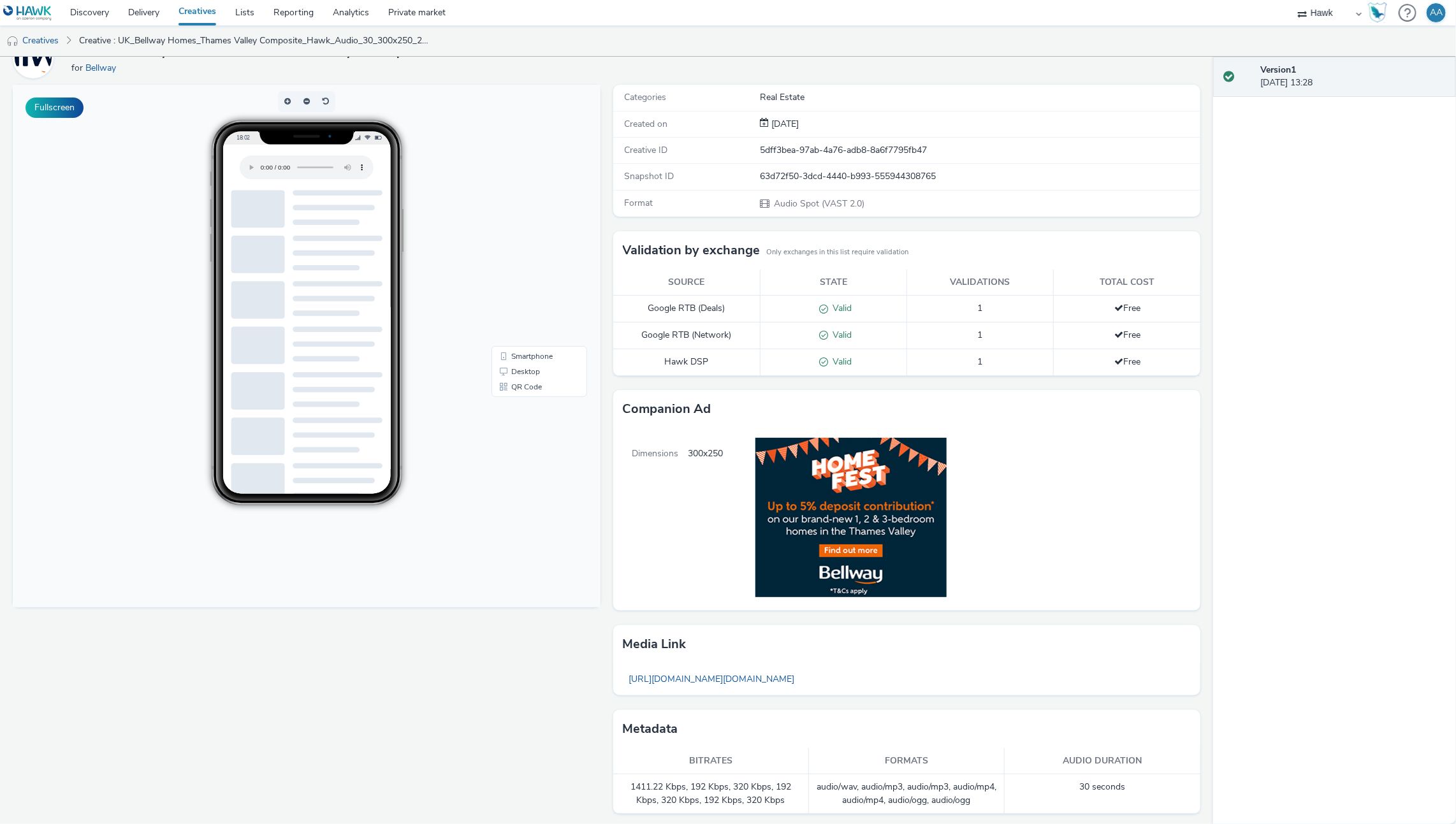
click at [813, 542] on img at bounding box center [840, 517] width 233 height 178
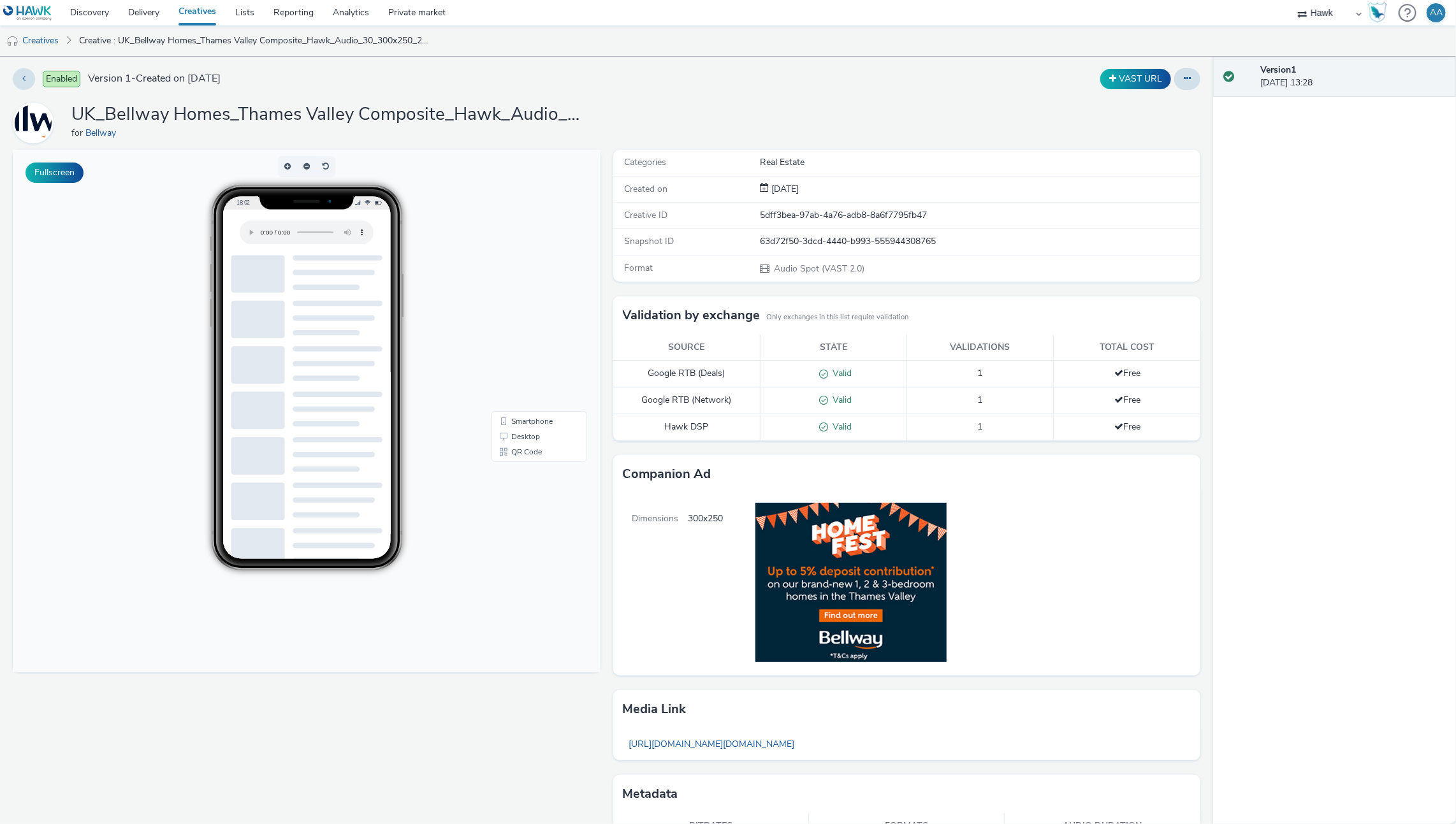
scroll to position [0, 0]
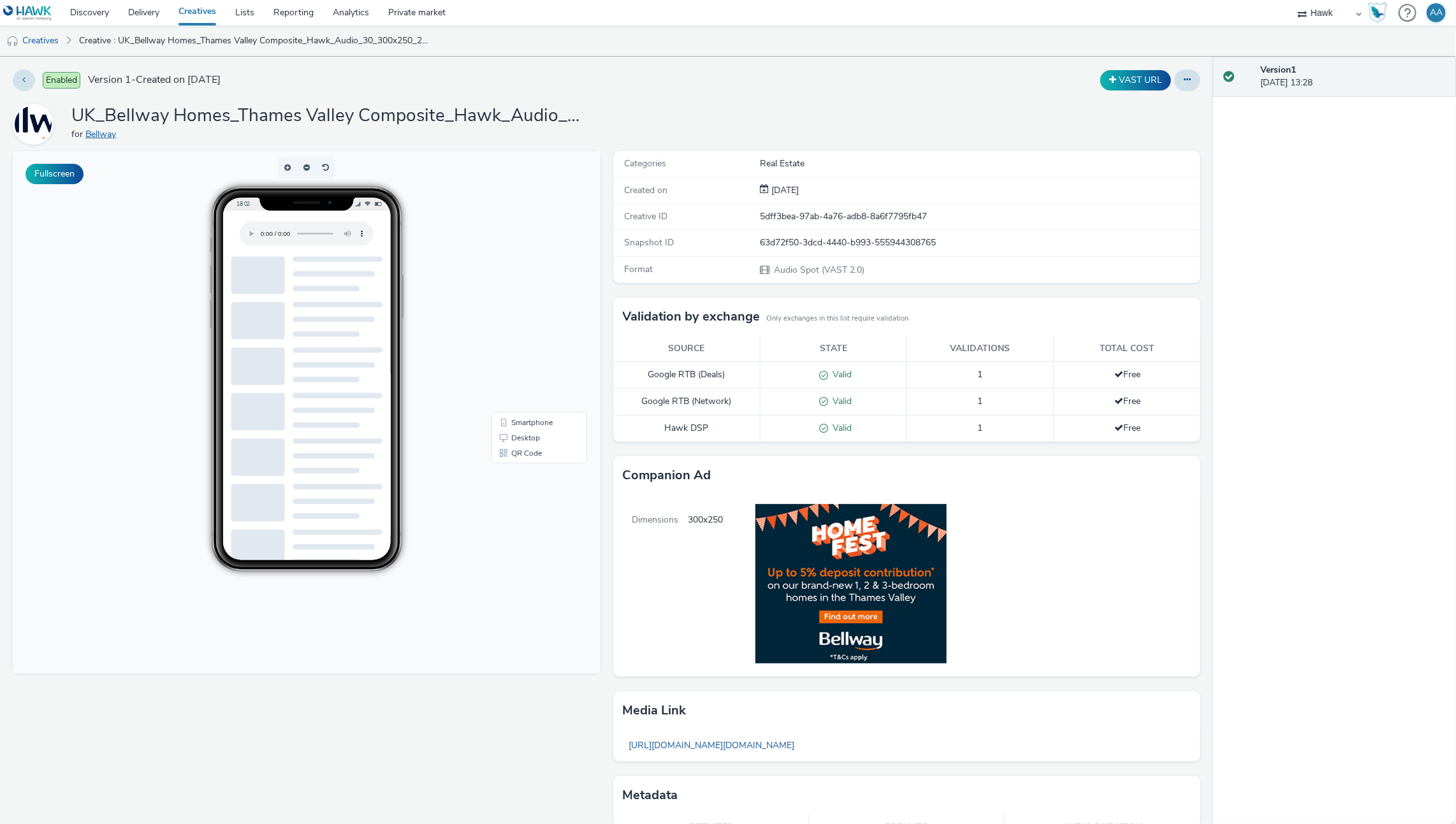
click at [95, 133] on link "Bellway" at bounding box center [103, 133] width 35 height 12
